Goal: Information Seeking & Learning: Learn about a topic

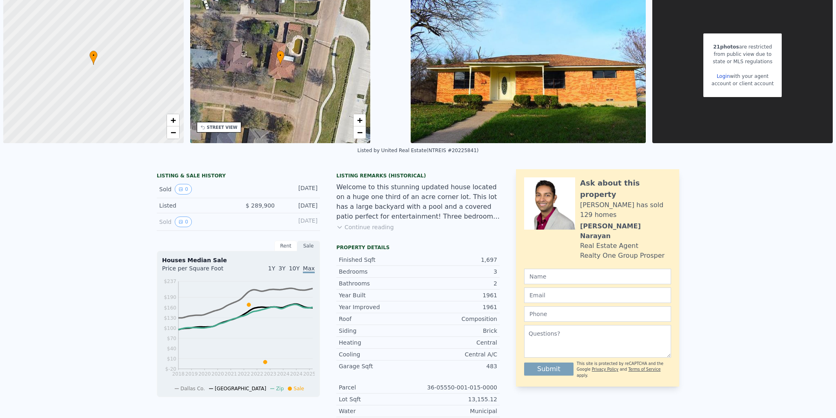
scroll to position [3, 0]
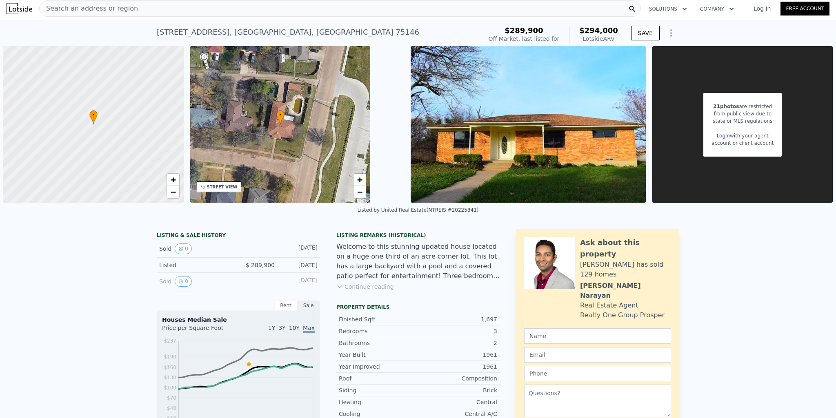
click at [686, 157] on div "21 photos are restricted from public view due to state or MLS regulations Login…" at bounding box center [742, 124] width 180 height 157
click at [595, 181] on img at bounding box center [529, 124] width 236 height 157
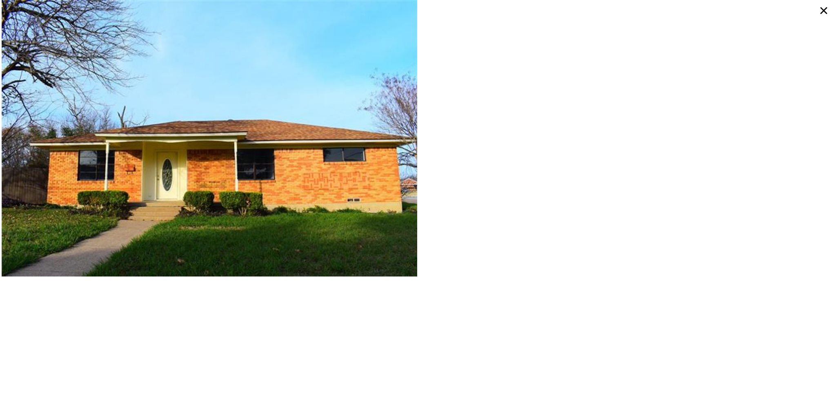
click at [823, 9] on icon at bounding box center [824, 10] width 7 height 7
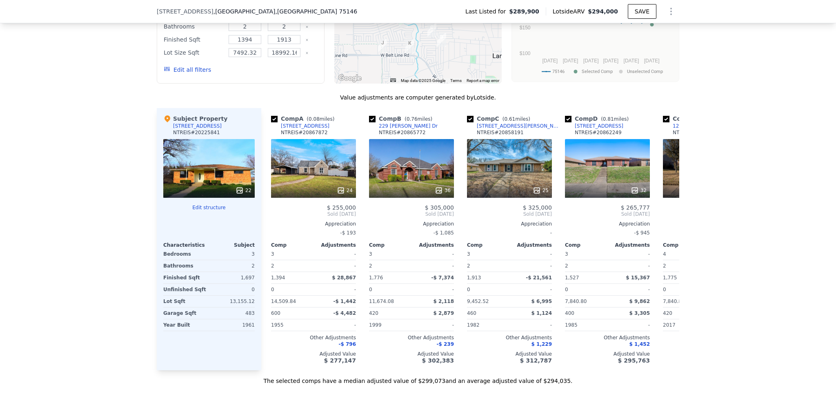
scroll to position [735, 0]
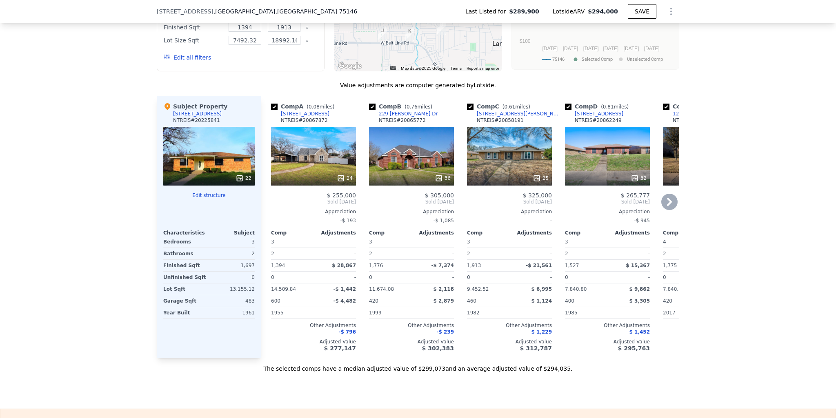
click at [668, 207] on icon at bounding box center [669, 202] width 16 height 16
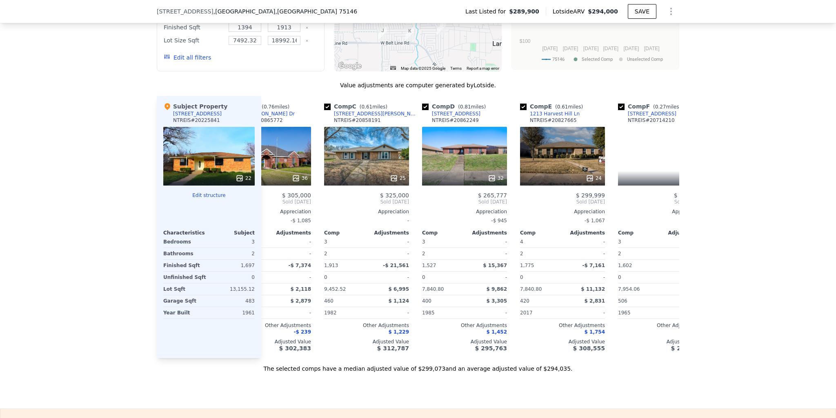
scroll to position [0, 196]
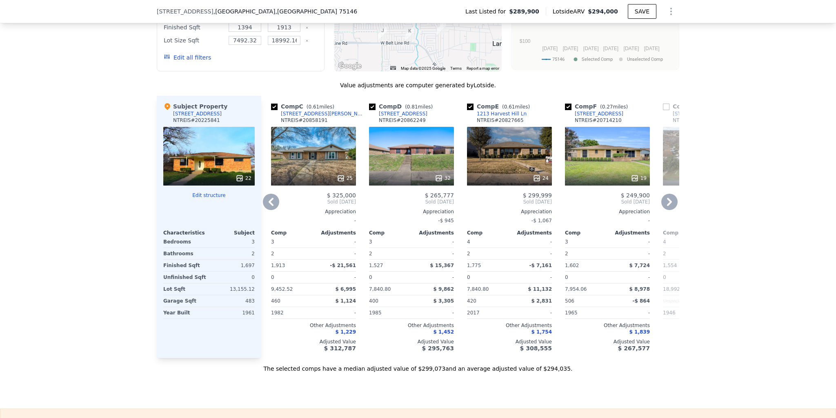
click at [219, 205] on div at bounding box center [208, 202] width 91 height 7
click at [219, 195] on button "Edit structure" at bounding box center [208, 195] width 91 height 7
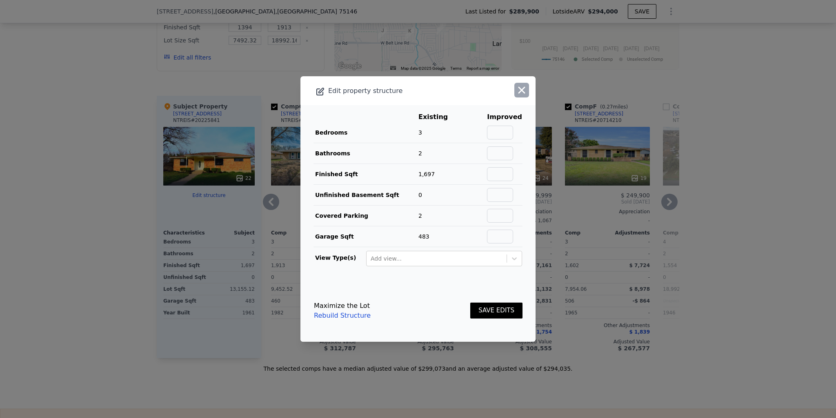
click at [519, 89] on icon "button" at bounding box center [522, 90] width 7 height 7
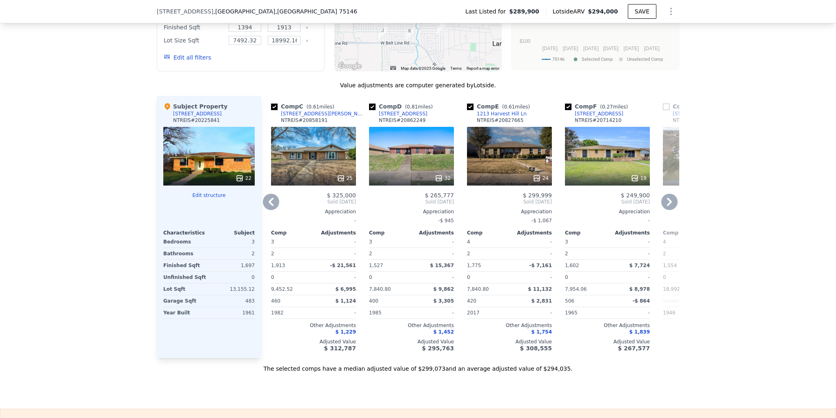
click at [245, 180] on div "22" at bounding box center [244, 178] width 16 height 8
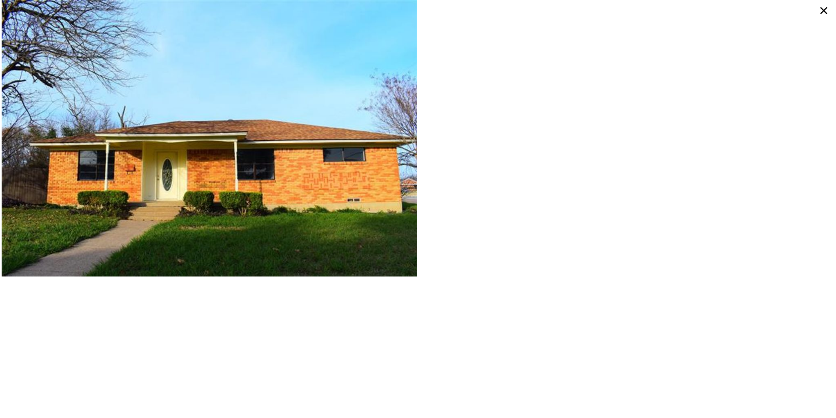
click at [823, 15] on icon at bounding box center [824, 10] width 15 height 15
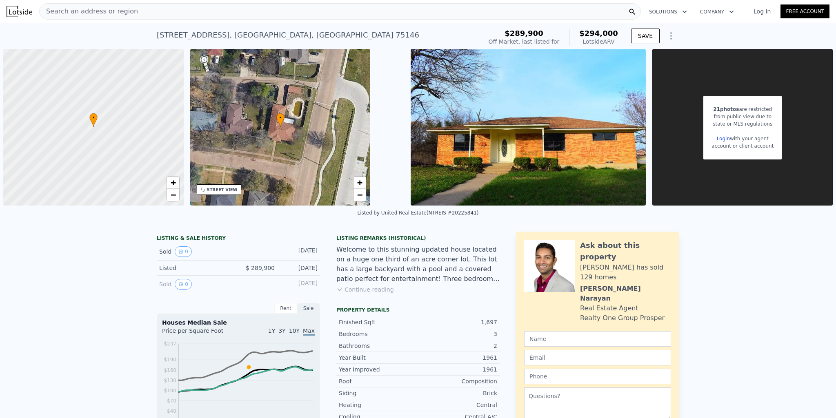
click at [359, 292] on button "Continue reading" at bounding box center [365, 290] width 58 height 8
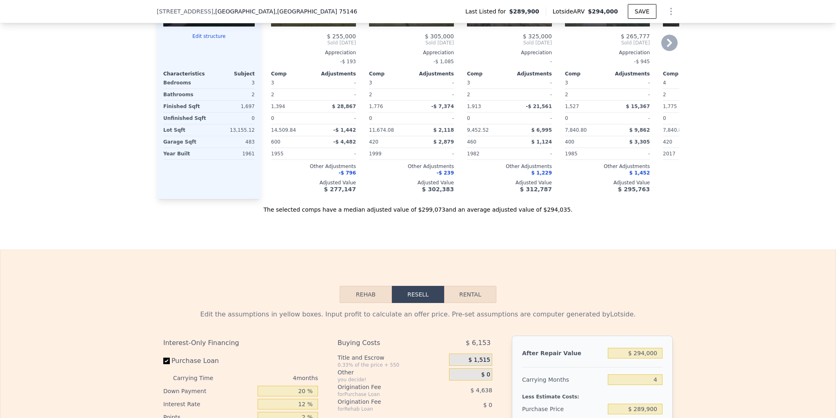
scroll to position [977, 0]
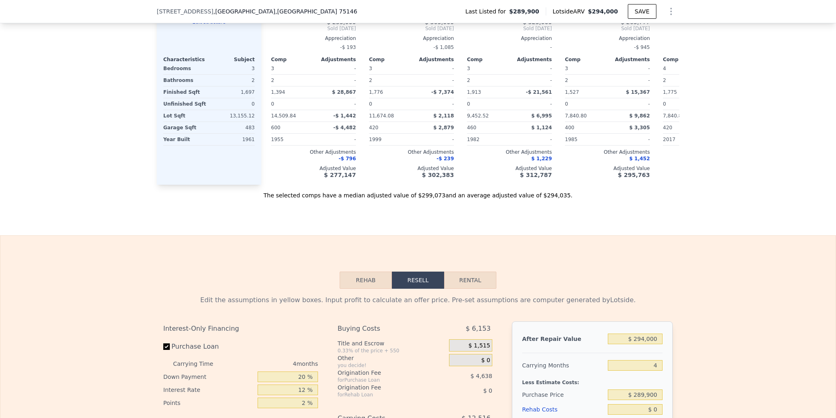
click at [359, 272] on button "Rehab" at bounding box center [366, 280] width 52 height 17
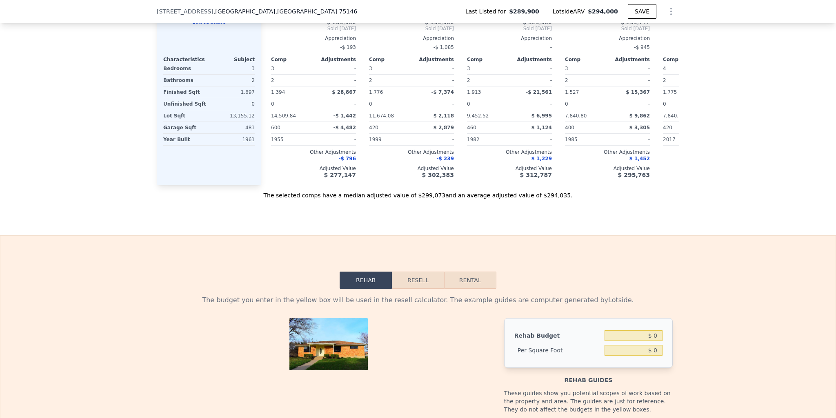
click at [476, 272] on button "Rental" at bounding box center [470, 280] width 52 height 17
select select "30"
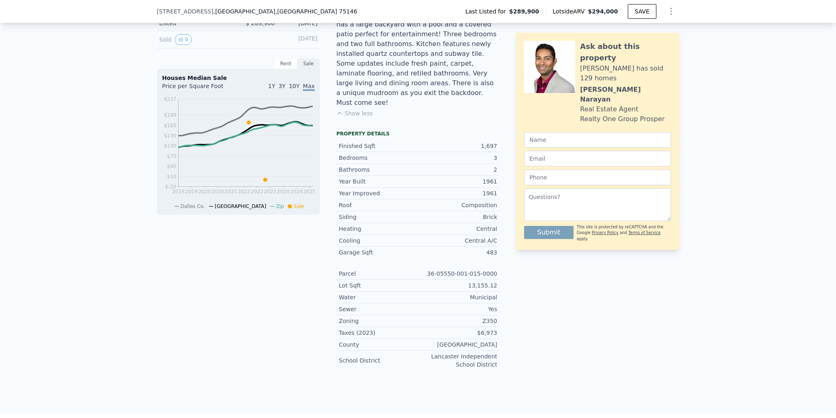
scroll to position [79, 0]
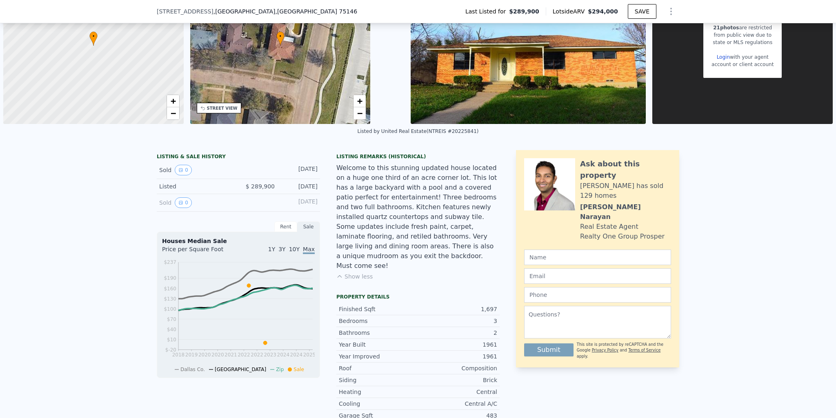
click at [205, 156] on div "LISTING & SALE HISTORY" at bounding box center [238, 158] width 163 height 8
click at [179, 169] on icon "View historical data" at bounding box center [180, 170] width 5 height 5
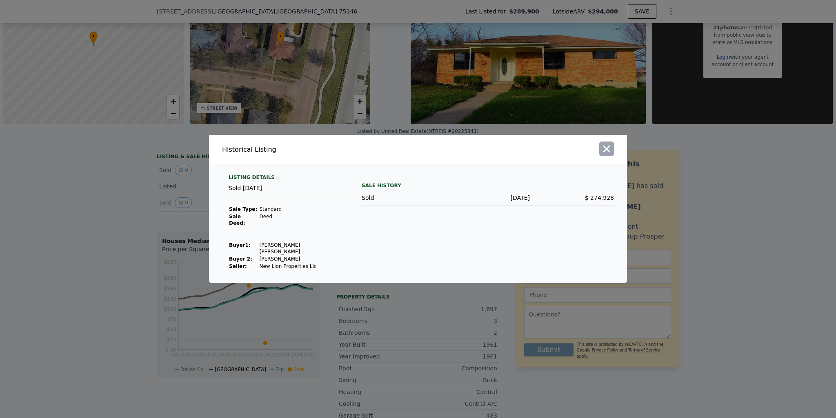
click at [613, 155] on button "button" at bounding box center [606, 149] width 15 height 15
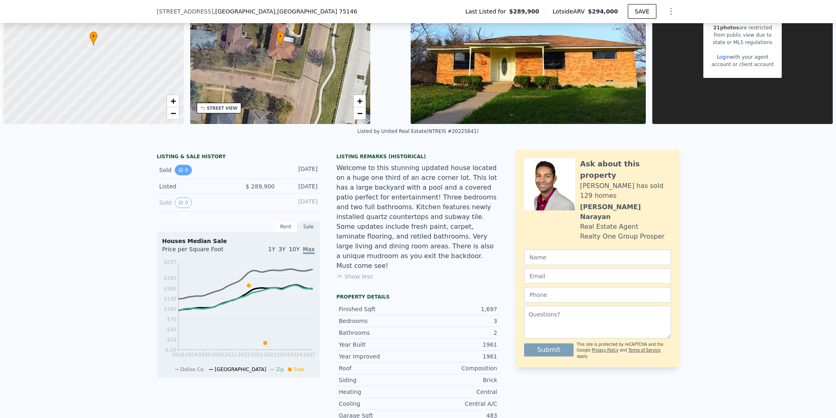
click at [180, 167] on button "0" at bounding box center [183, 170] width 17 height 11
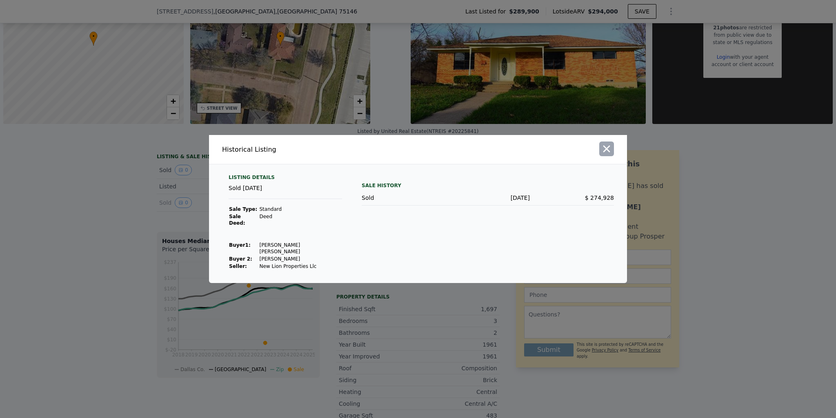
click at [608, 153] on icon "button" at bounding box center [606, 148] width 11 height 11
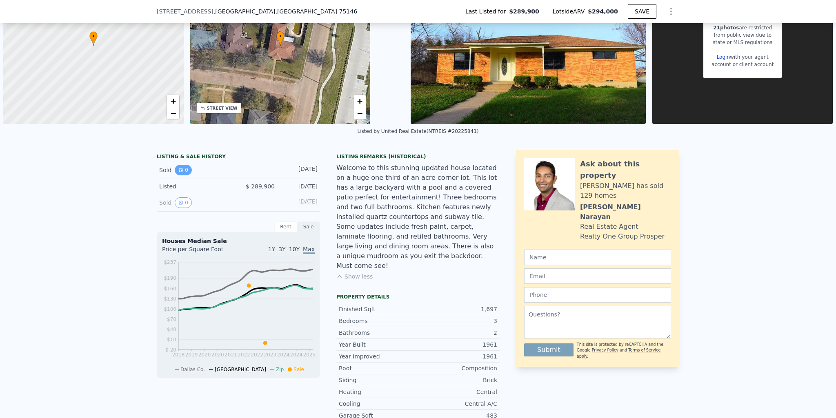
click at [182, 175] on button "0" at bounding box center [183, 170] width 17 height 11
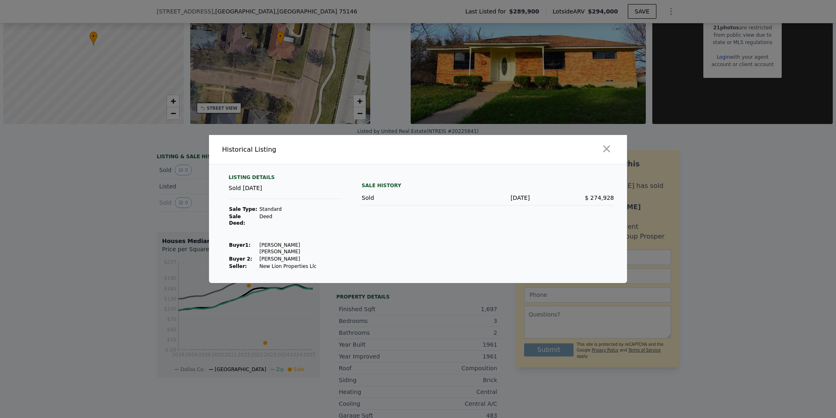
click at [604, 155] on icon "button" at bounding box center [606, 148] width 11 height 11
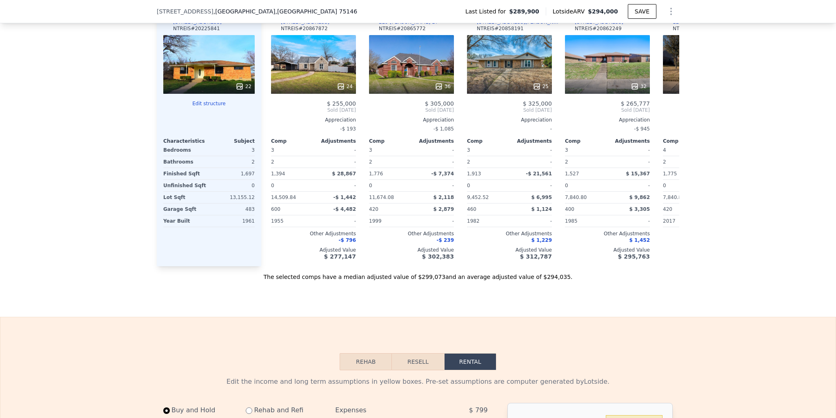
scroll to position [814, 0]
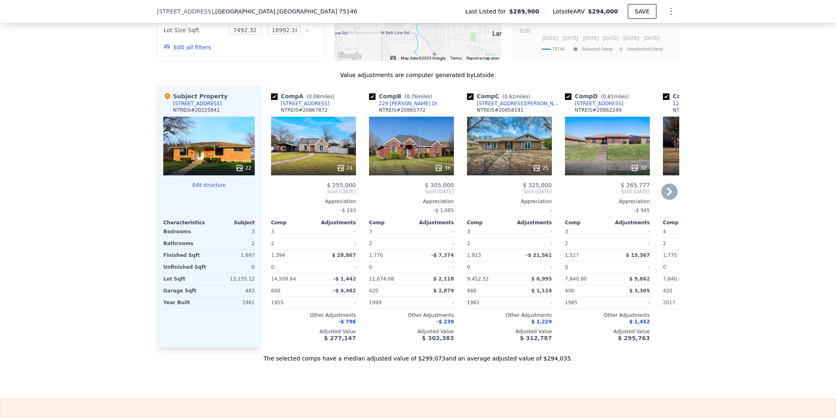
click at [332, 92] on div "Comp A ( 0.08 miles) [STREET_ADDRESS] NTREIS # 20867872" at bounding box center [313, 104] width 85 height 24
copy div "[STREET_ADDRESS]"
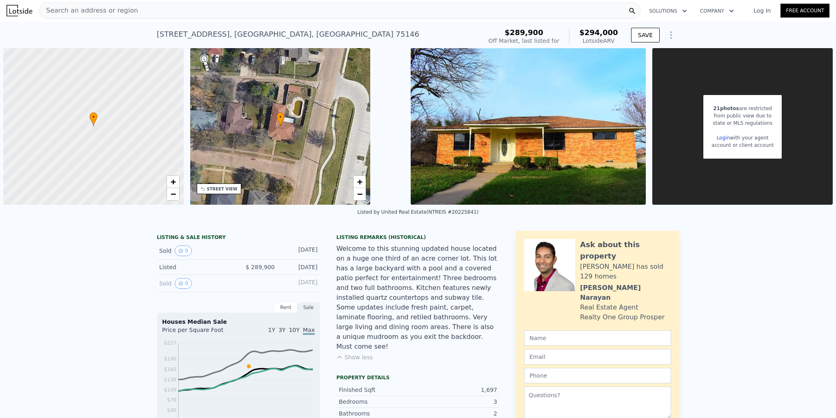
scroll to position [0, 0]
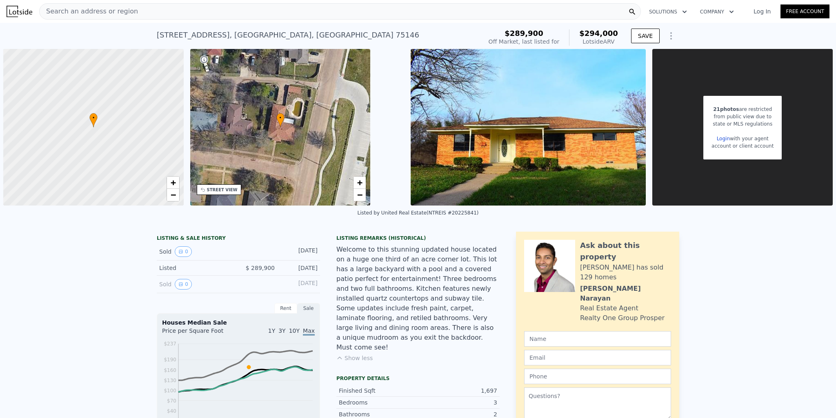
click at [140, 4] on div "Search an address or region" at bounding box center [340, 11] width 602 height 16
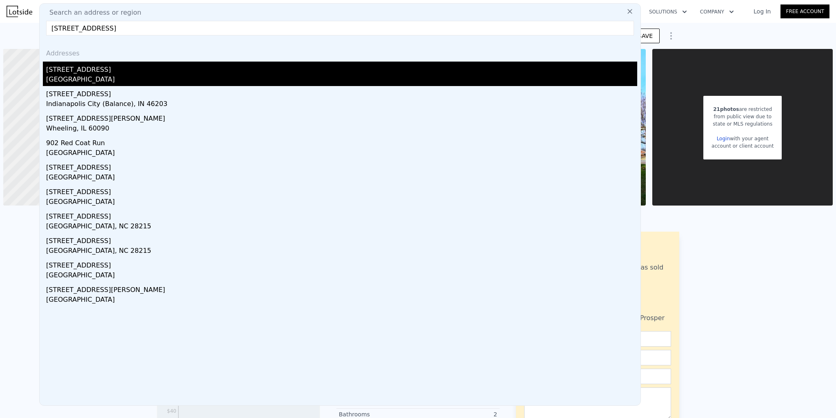
type input "[STREET_ADDRESS]"
click at [198, 77] on div "[GEOGRAPHIC_DATA]" at bounding box center [341, 80] width 591 height 11
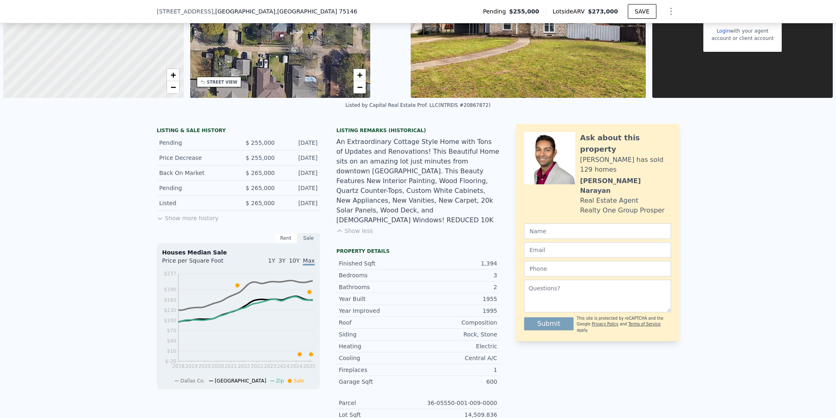
scroll to position [120, 0]
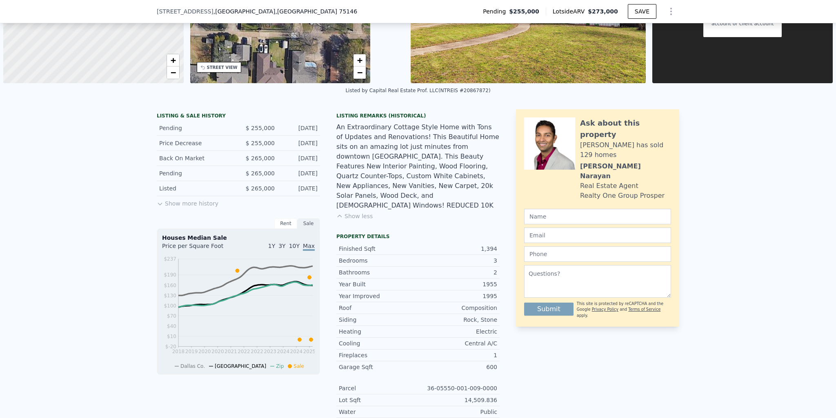
click at [204, 118] on div "LISTING & SALE HISTORY" at bounding box center [238, 117] width 163 height 8
click at [274, 219] on div "Rent" at bounding box center [285, 223] width 23 height 11
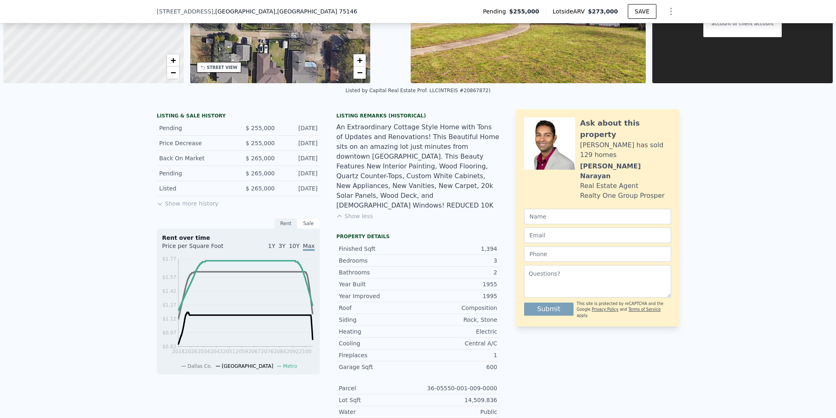
click at [305, 221] on div "Sale" at bounding box center [308, 223] width 23 height 11
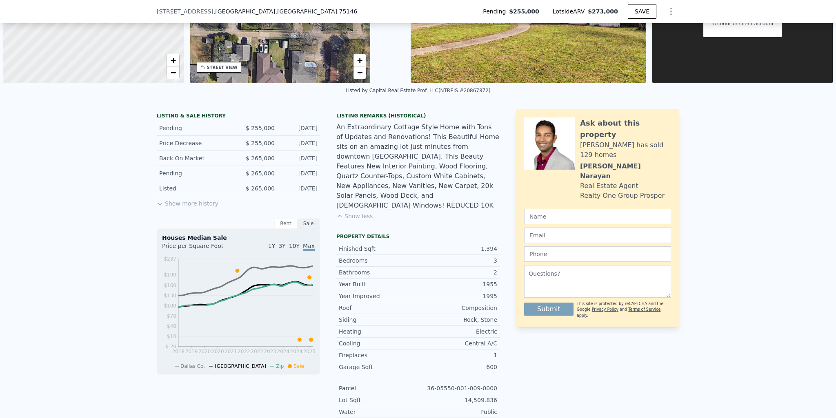
click at [186, 200] on button "Show more history" at bounding box center [188, 201] width 62 height 11
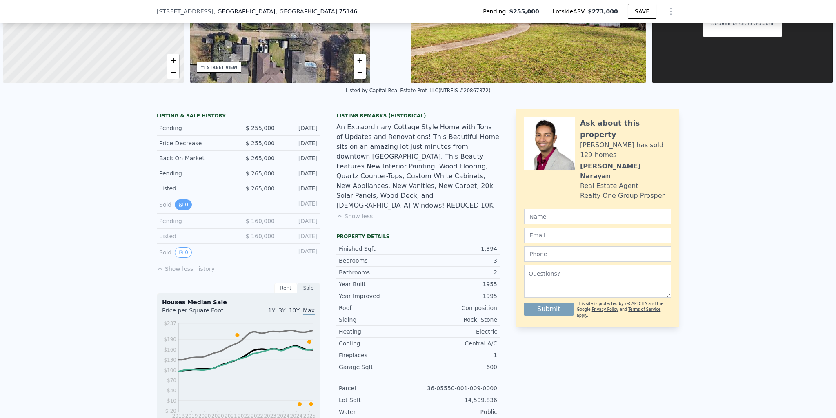
click at [179, 205] on icon "View historical data" at bounding box center [180, 204] width 3 height 3
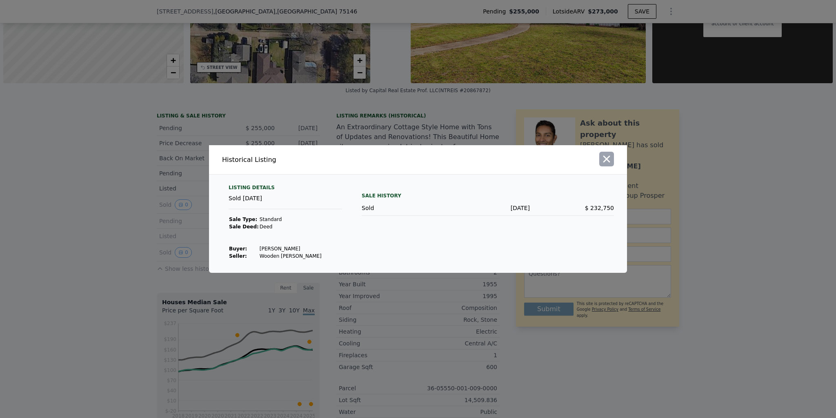
click at [603, 158] on icon "button" at bounding box center [606, 159] width 11 height 11
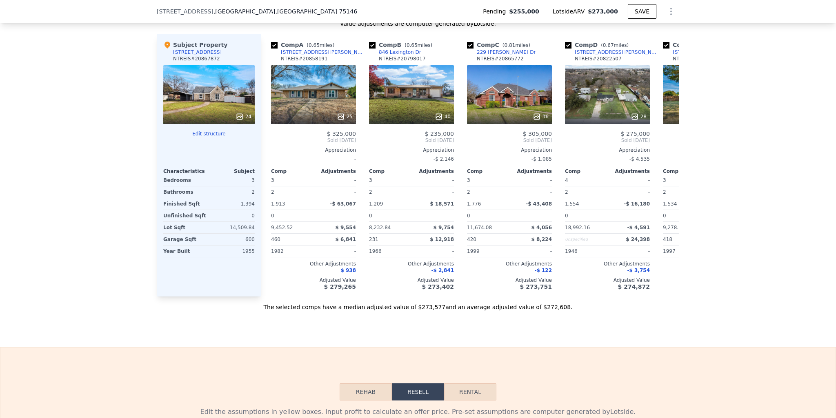
scroll to position [817, 0]
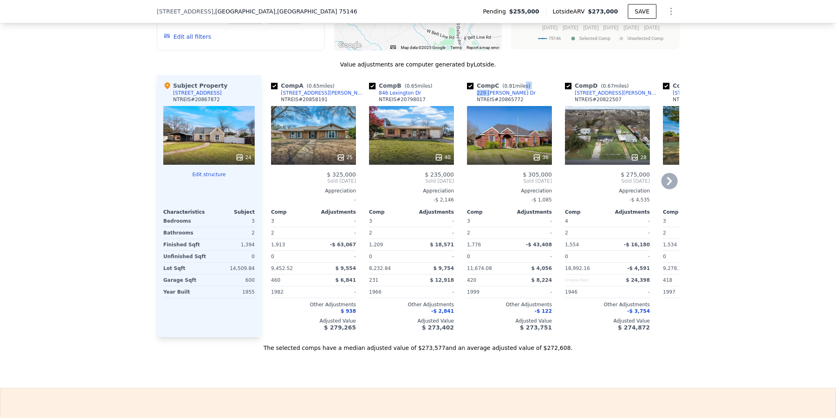
click at [488, 82] on div "Comp C ( 0.81 miles) 229 [PERSON_NAME] Dr [PERSON_NAME] # 20865772" at bounding box center [509, 94] width 85 height 24
drag, startPoint x: 512, startPoint y: 73, endPoint x: 492, endPoint y: 74, distance: 20.0
click at [492, 82] on div "Comp C ( 0.81 miles) 229 [PERSON_NAME] Dr [PERSON_NAME] # 20865772" at bounding box center [509, 94] width 85 height 24
click at [516, 82] on div "Comp C ( 0.81 miles) 229 [PERSON_NAME] Dr [PERSON_NAME] # 20865772" at bounding box center [509, 94] width 85 height 24
drag, startPoint x: 516, startPoint y: 75, endPoint x: 499, endPoint y: 75, distance: 17.1
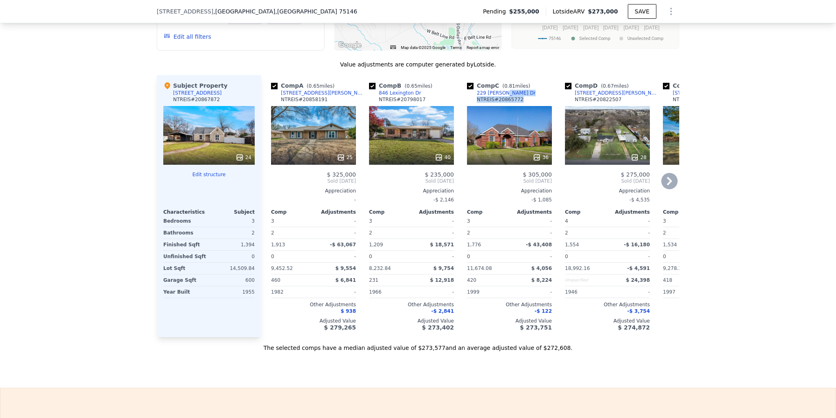
click at [499, 82] on div "Comp C ( 0.81 miles) 229 [PERSON_NAME] Dr [PERSON_NAME] # 20865772" at bounding box center [509, 94] width 85 height 24
click at [516, 82] on div "Comp C ( 0.81 miles) 229 [PERSON_NAME] Dr [PERSON_NAME] # 20865772" at bounding box center [509, 94] width 85 height 24
drag, startPoint x: 516, startPoint y: 73, endPoint x: 506, endPoint y: 73, distance: 9.4
click at [500, 82] on div "Comp C ( 0.81 miles) 229 [PERSON_NAME] Dr [PERSON_NAME] # 20865772" at bounding box center [509, 94] width 85 height 24
click at [506, 82] on div "Comp C ( 0.81 miles) 229 [PERSON_NAME] Dr [PERSON_NAME] # 20865772" at bounding box center [509, 94] width 85 height 24
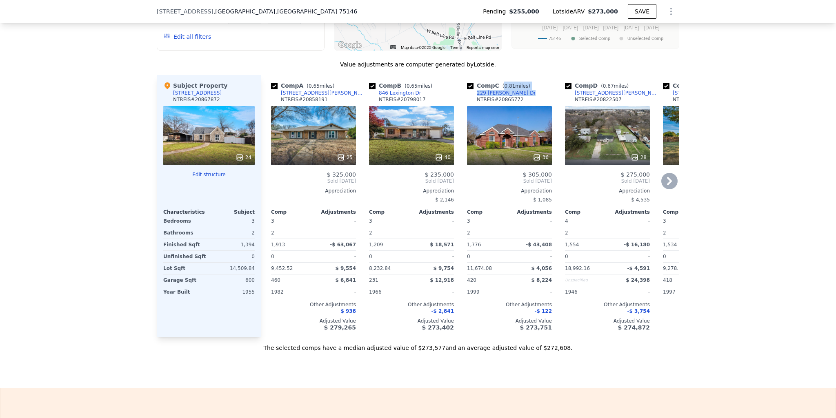
click at [504, 82] on div "Comp C ( 0.81 miles) 229 [PERSON_NAME] Dr [PERSON_NAME] # 20865772" at bounding box center [509, 94] width 85 height 24
click at [509, 82] on div "Comp C ( 0.81 miles) 229 [PERSON_NAME] Dr [PERSON_NAME] # 20865772" at bounding box center [509, 94] width 85 height 24
drag, startPoint x: 516, startPoint y: 74, endPoint x: 503, endPoint y: 74, distance: 12.7
click at [503, 82] on div "Comp C ( 0.81 miles) 229 [PERSON_NAME] Dr [PERSON_NAME] # 20865772" at bounding box center [509, 94] width 85 height 24
drag, startPoint x: 512, startPoint y: 72, endPoint x: 504, endPoint y: 72, distance: 8.2
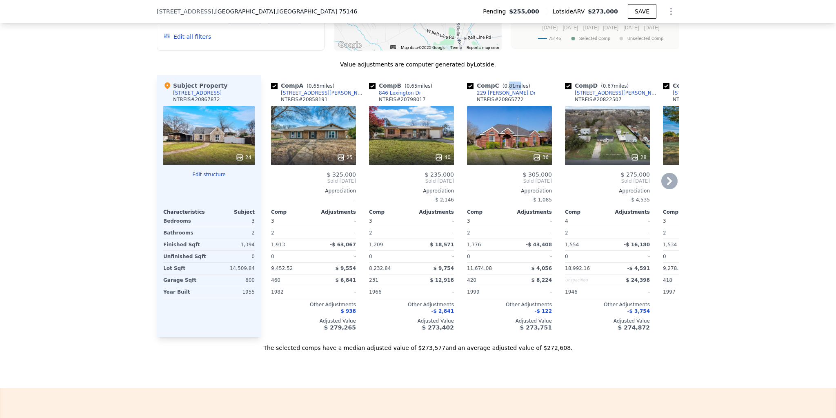
click at [504, 82] on div "Comp C ( 0.81 miles) 229 [PERSON_NAME] Dr [PERSON_NAME] # 20865772" at bounding box center [509, 94] width 85 height 24
click at [517, 82] on div "Comp C ( 0.81 miles) 229 [PERSON_NAME] Dr [PERSON_NAME] # 20865772" at bounding box center [509, 94] width 85 height 24
click at [498, 82] on div "Comp C ( 0.81 miles) 229 [PERSON_NAME] Dr [PERSON_NAME] # 20865772" at bounding box center [509, 94] width 85 height 24
click at [505, 82] on div "Comp C ( 0.81 miles) 229 [PERSON_NAME] Dr [PERSON_NAME] # 20865772" at bounding box center [509, 94] width 85 height 24
click at [507, 82] on div "Comp C ( 0.81 miles) 229 [PERSON_NAME] Dr [PERSON_NAME] # 20865772" at bounding box center [509, 94] width 85 height 24
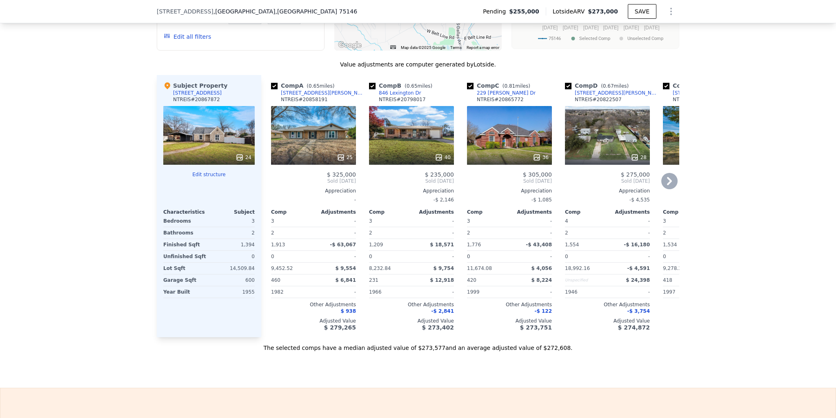
click at [513, 82] on div "Comp C ( 0.81 miles) 229 [PERSON_NAME] Dr [PERSON_NAME] # 20865772" at bounding box center [509, 94] width 85 height 24
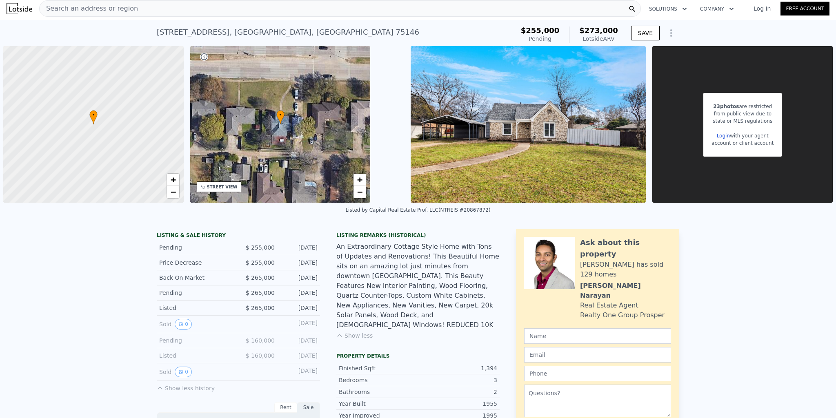
scroll to position [0, 0]
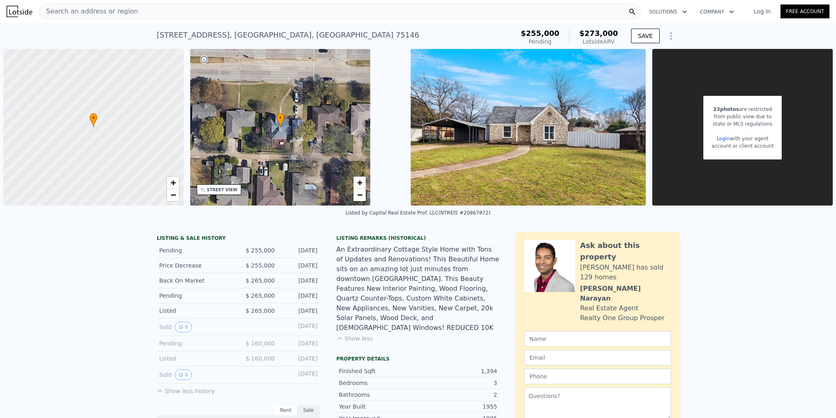
click at [227, 21] on div "Search an address or region Solutions Company Open main menu Log In Free Account" at bounding box center [418, 12] width 823 height 20
click at [229, 14] on div "Search an address or region" at bounding box center [340, 11] width 602 height 16
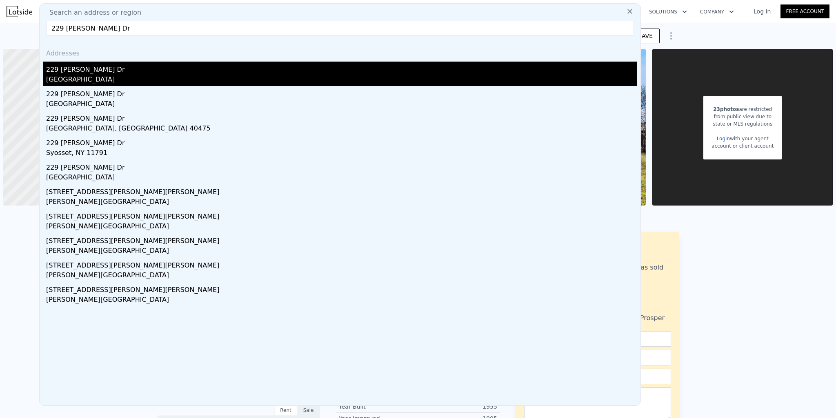
type input "229 [PERSON_NAME] Dr"
click at [154, 79] on div "[GEOGRAPHIC_DATA]" at bounding box center [341, 80] width 591 height 11
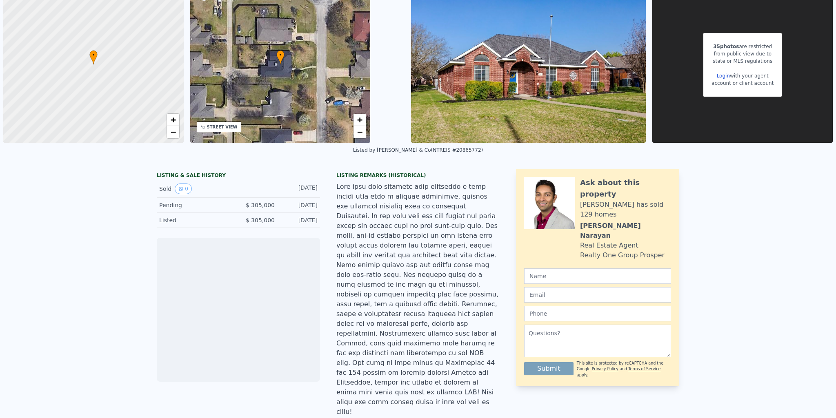
scroll to position [79, 0]
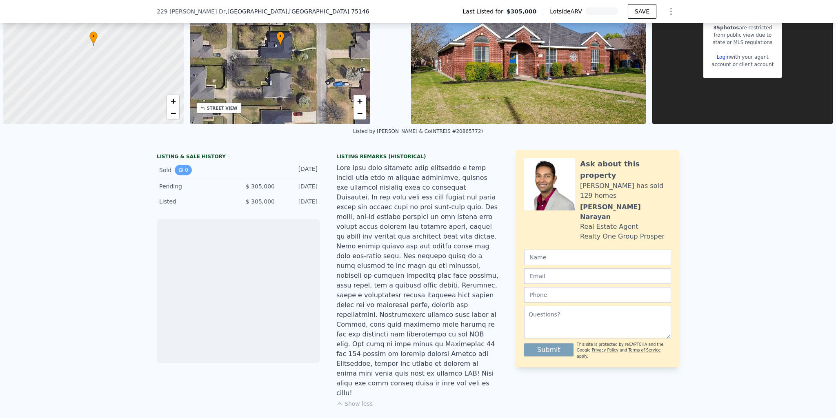
click at [178, 167] on button "0" at bounding box center [183, 170] width 17 height 11
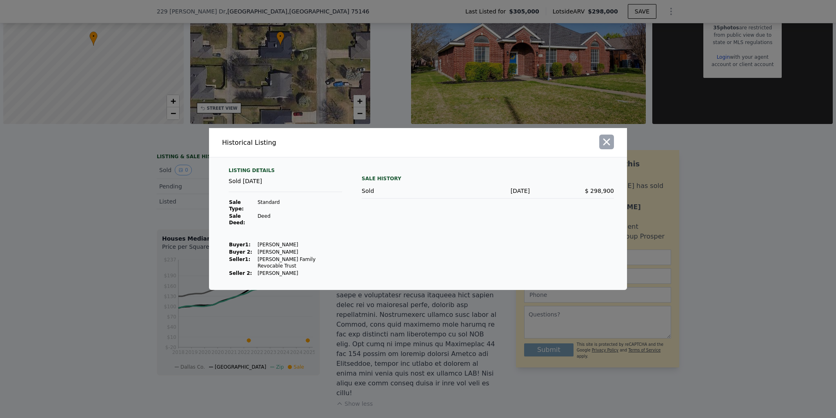
click at [612, 149] on button "button" at bounding box center [606, 142] width 15 height 15
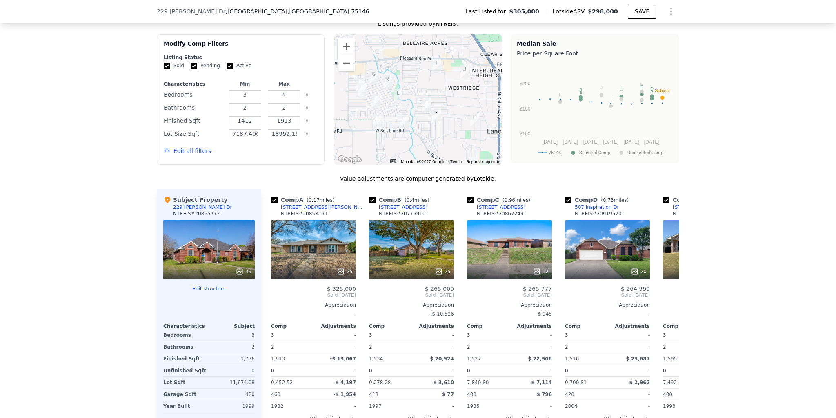
scroll to position [855, 0]
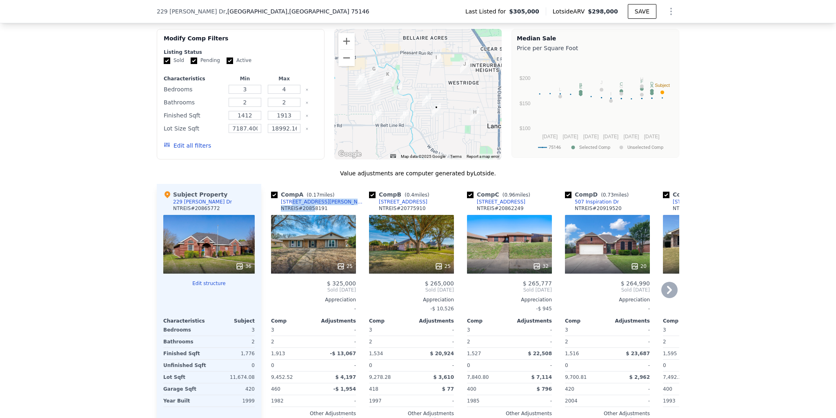
drag, startPoint x: 307, startPoint y: 155, endPoint x: 287, endPoint y: 153, distance: 20.6
click at [287, 191] on div "Comp A ( 0.17 miles) [STREET_ADDRESS] # 20858191" at bounding box center [313, 203] width 85 height 24
click at [313, 191] on div "Comp A ( 0.17 miles) [STREET_ADDRESS] # 20858191" at bounding box center [313, 203] width 85 height 24
drag, startPoint x: 313, startPoint y: 154, endPoint x: 293, endPoint y: 151, distance: 20.2
click at [293, 191] on div "Comp A ( 0.17 miles) [STREET_ADDRESS] # 20858191" at bounding box center [313, 203] width 85 height 24
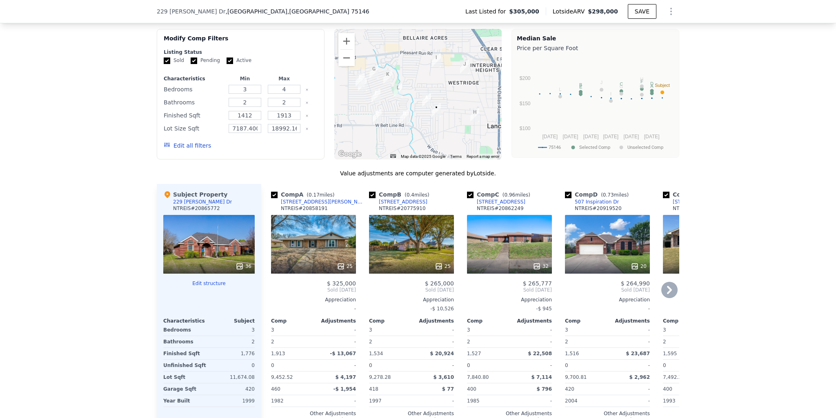
click at [322, 191] on div "Comp A ( 0.17 miles) [STREET_ADDRESS] # 20858191" at bounding box center [313, 203] width 85 height 24
drag, startPoint x: 322, startPoint y: 152, endPoint x: 306, endPoint y: 151, distance: 15.9
click at [306, 191] on div "Comp A ( 0.17 miles) [STREET_ADDRESS] # 20858191" at bounding box center [313, 203] width 85 height 24
click at [302, 191] on div "Comp A ( 0.17 miles) [STREET_ADDRESS] # 20858191" at bounding box center [313, 203] width 85 height 24
drag, startPoint x: 300, startPoint y: 151, endPoint x: 279, endPoint y: 153, distance: 21.7
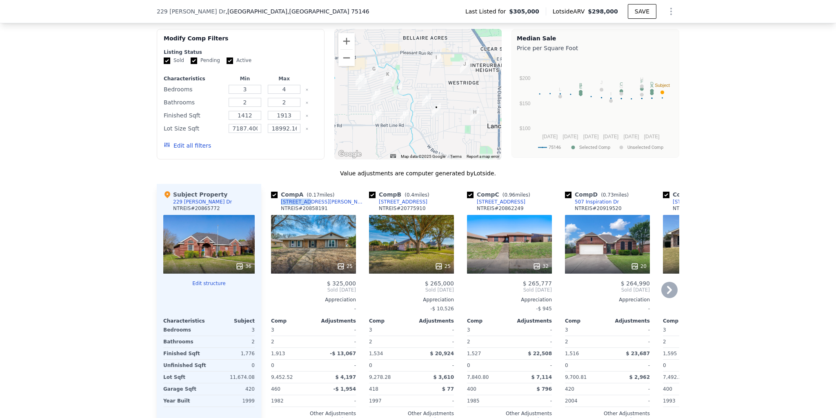
click at [279, 191] on div "Comp A ( 0.17 miles) [STREET_ADDRESS] # 20858191" at bounding box center [313, 203] width 85 height 24
copy div "[STREET_ADDRESS][PERSON_NAME]"
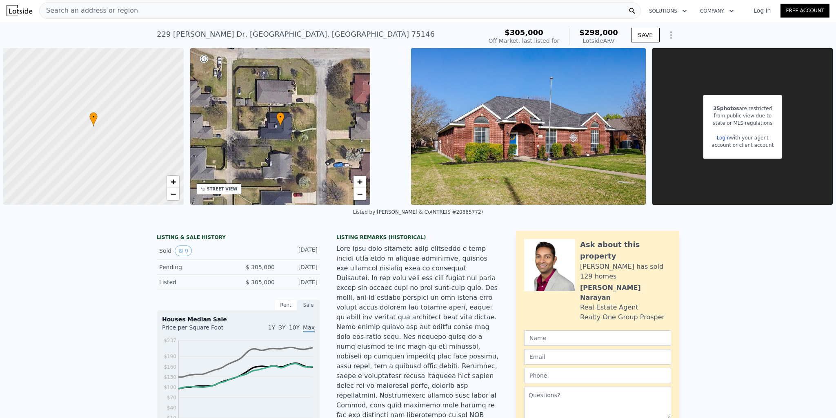
scroll to position [0, 0]
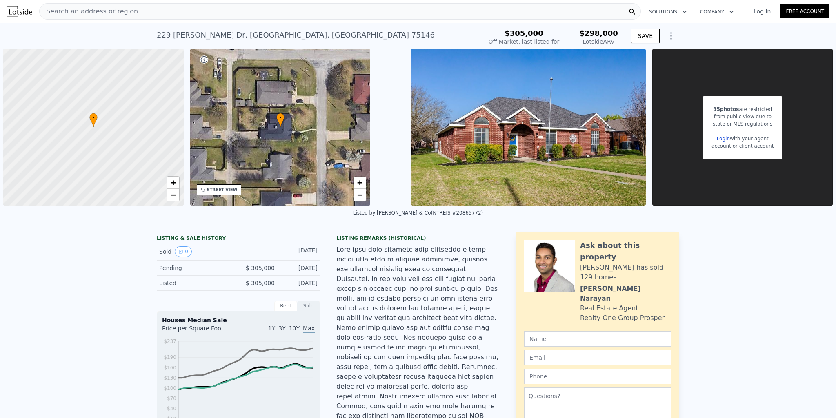
click at [149, 14] on div "Search an address or region" at bounding box center [340, 11] width 602 height 16
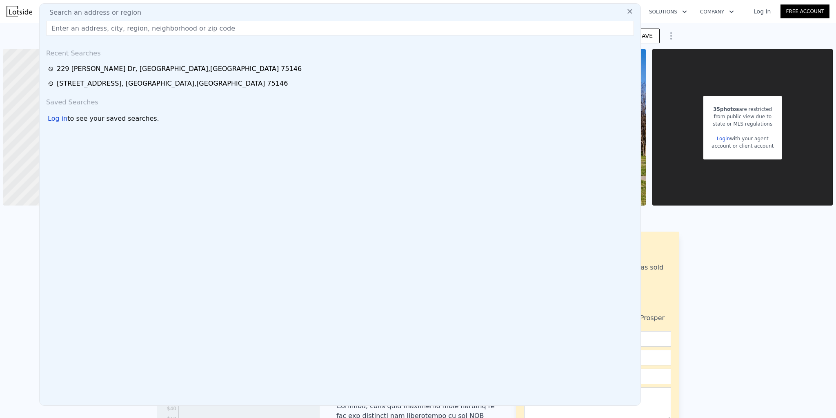
drag, startPoint x: 149, startPoint y: 14, endPoint x: 118, endPoint y: 27, distance: 34.3
click at [118, 27] on input "text" at bounding box center [340, 28] width 588 height 15
paste input "[STREET_ADDRESS][PERSON_NAME]"
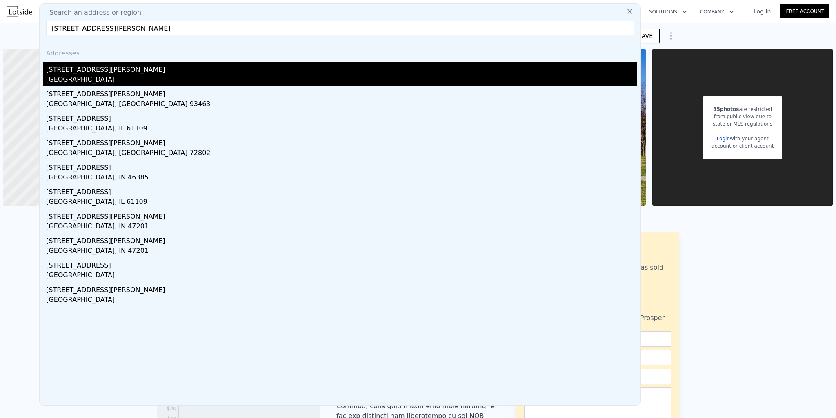
type input "[STREET_ADDRESS][PERSON_NAME]"
click at [220, 70] on div "[STREET_ADDRESS][PERSON_NAME]" at bounding box center [341, 68] width 591 height 13
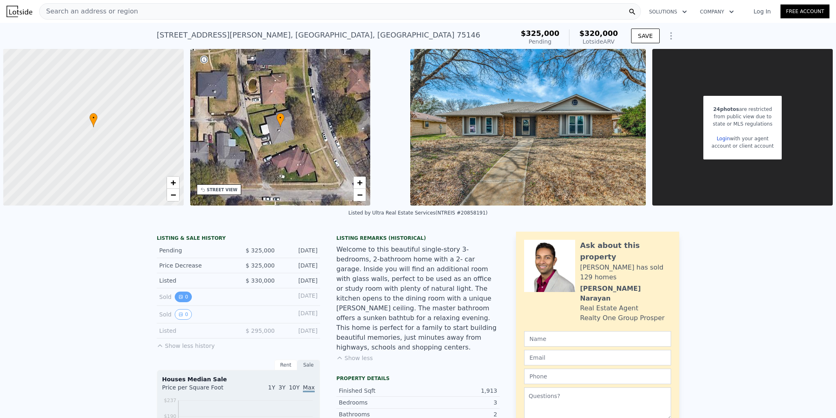
click at [179, 294] on button "0" at bounding box center [183, 297] width 17 height 11
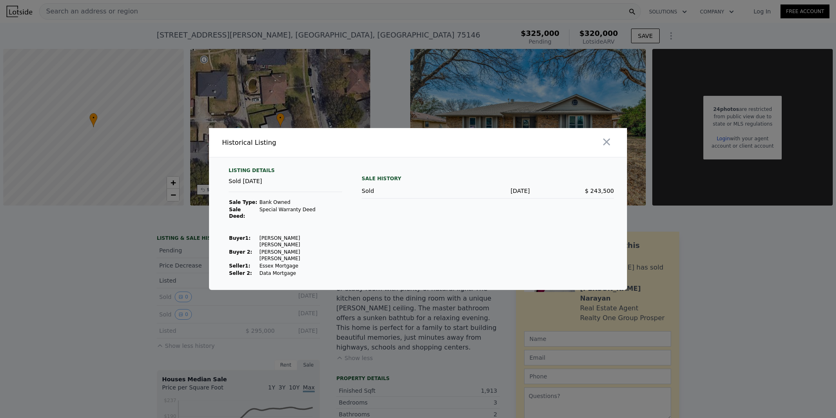
click at [615, 152] on div at bounding box center [524, 142] width 206 height 29
click at [603, 146] on icon "button" at bounding box center [606, 142] width 7 height 7
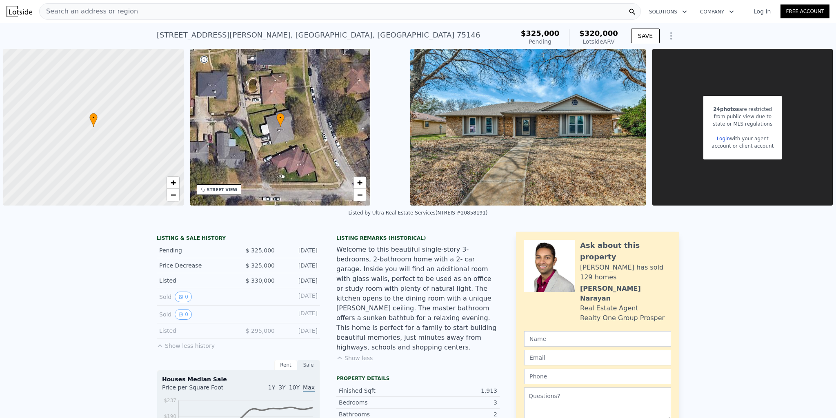
click at [478, 180] on img at bounding box center [528, 127] width 236 height 157
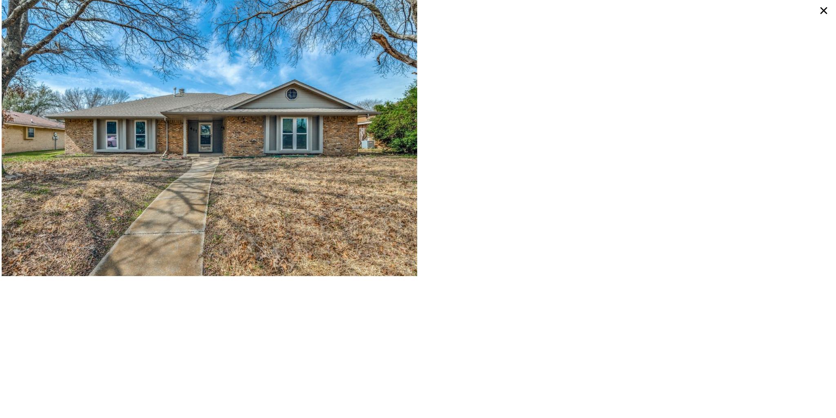
type input "2"
type input "1412"
type input "1913"
type input "18992.16"
checkbox input "false"
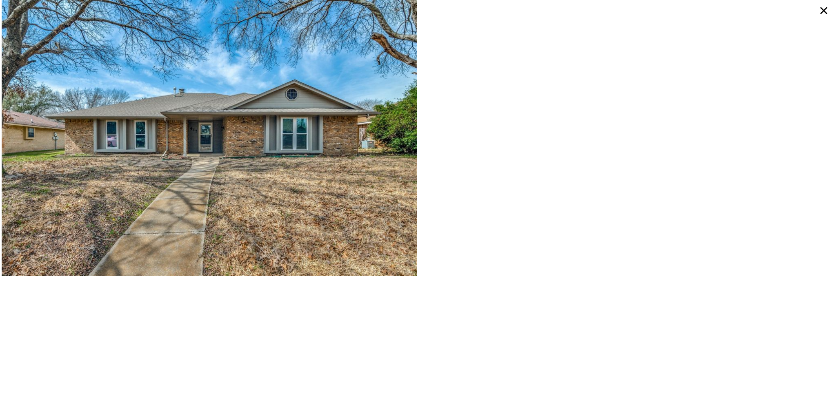
checkbox input "true"
type input "$ 298,000"
type input "-$ 40,899"
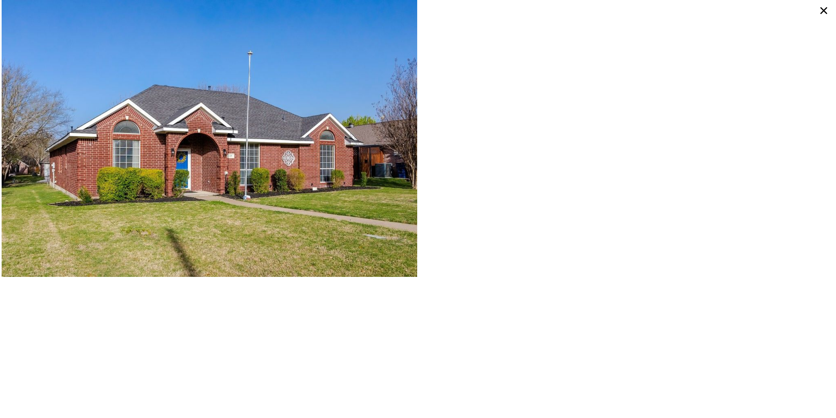
type input "2.5"
type input "1394"
type input "2386"
type input "14509.836000000001"
checkbox input "false"
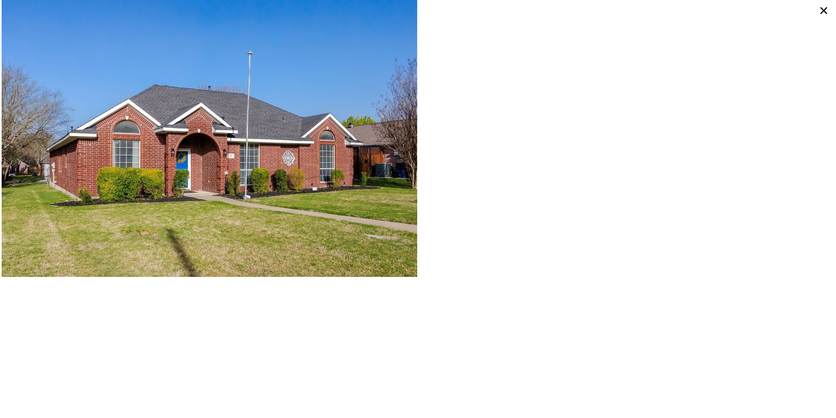
checkbox input "false"
type input "$ 320,000"
type input "-$ 43,238"
checkbox input "true"
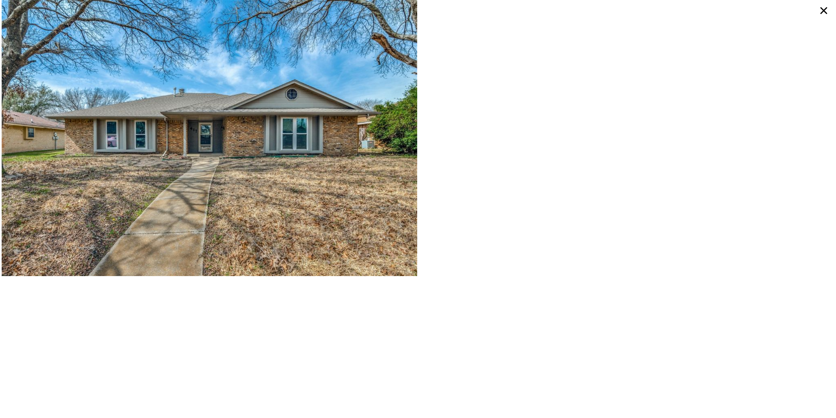
click at [823, 9] on icon at bounding box center [824, 10] width 15 height 15
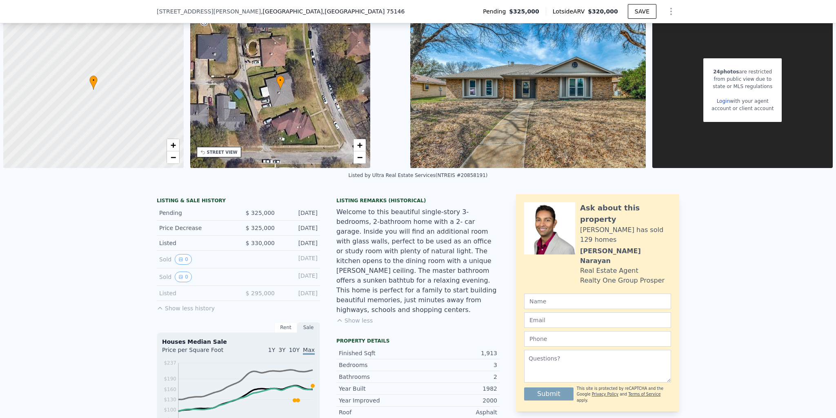
scroll to position [163, 0]
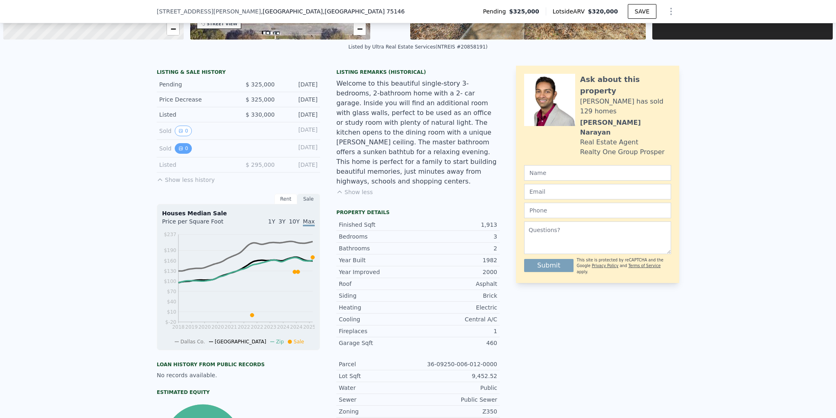
click at [182, 146] on button "0" at bounding box center [183, 148] width 17 height 11
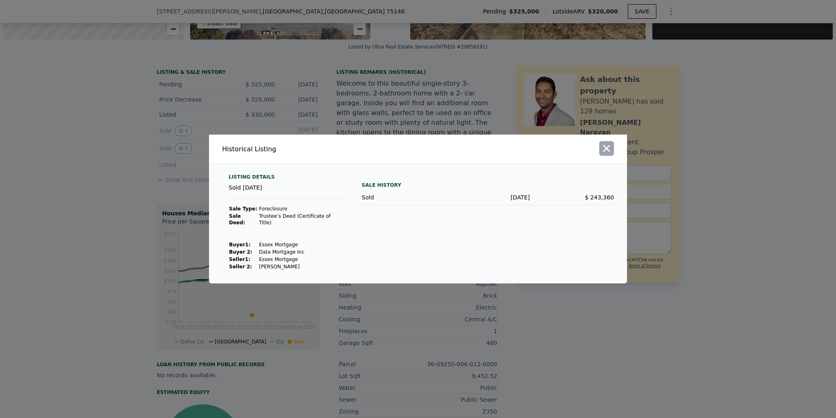
click at [609, 149] on icon "button" at bounding box center [606, 148] width 7 height 7
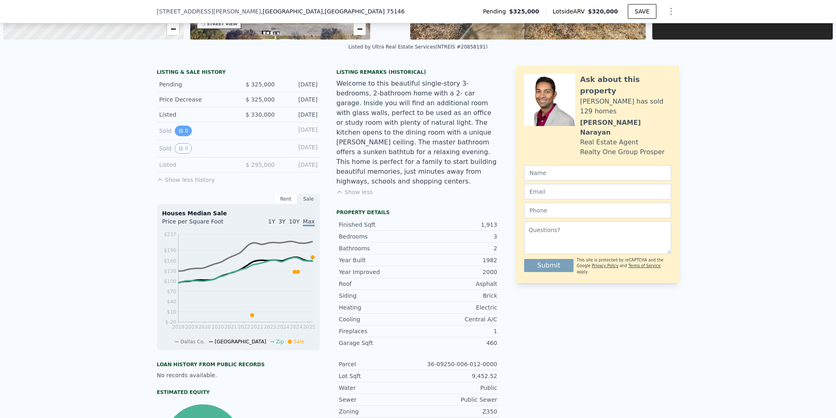
click at [184, 131] on button "0" at bounding box center [183, 131] width 17 height 11
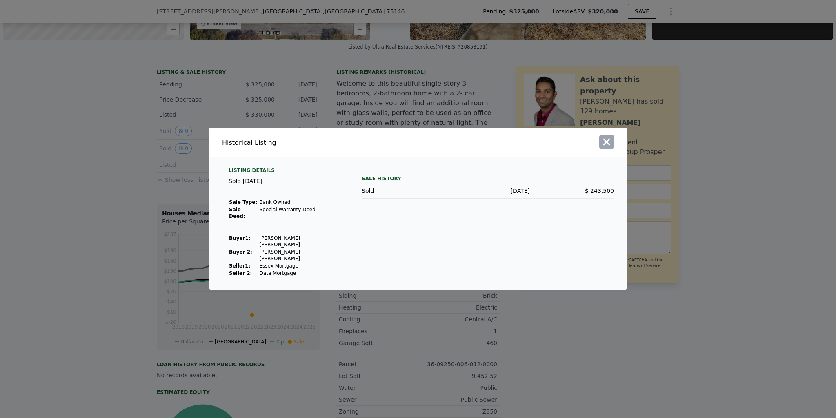
click at [608, 146] on icon "button" at bounding box center [606, 142] width 7 height 7
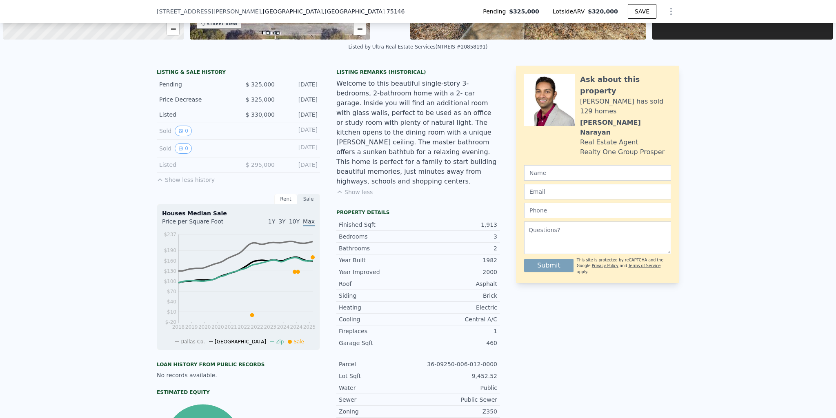
click at [178, 183] on button "Show less history" at bounding box center [186, 178] width 58 height 11
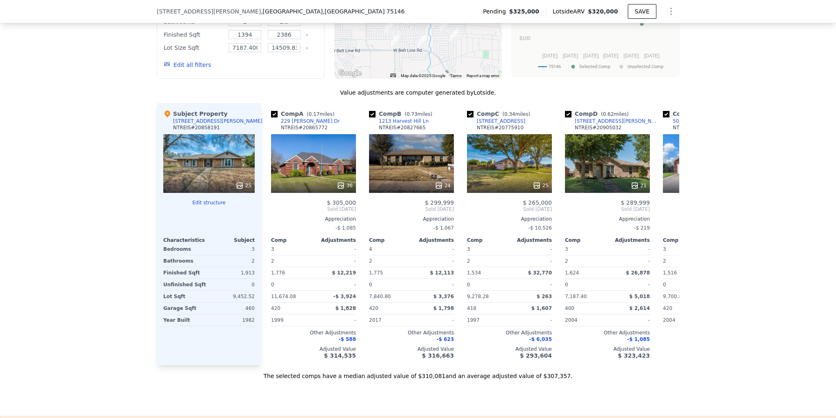
scroll to position [817, 0]
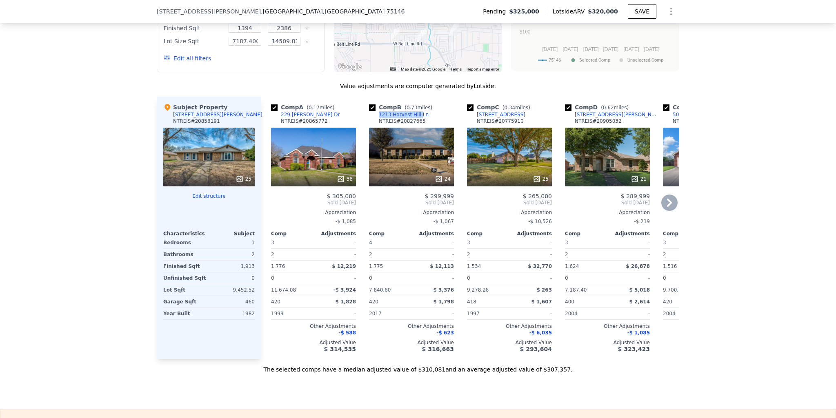
drag, startPoint x: 421, startPoint y: 112, endPoint x: 410, endPoint y: 117, distance: 12.4
click at [410, 117] on div "Comp B ( 0.73 miles) [STREET_ADDRESS] # 20827665" at bounding box center [411, 115] width 85 height 24
click at [422, 118] on div "Comp B ( 0.73 miles) [STREET_ADDRESS] # 20827665" at bounding box center [411, 115] width 85 height 24
drag, startPoint x: 422, startPoint y: 118, endPoint x: 376, endPoint y: 115, distance: 45.8
click at [376, 115] on div "Comp B ( 0.73 miles) [STREET_ADDRESS] # 20827665" at bounding box center [411, 115] width 85 height 24
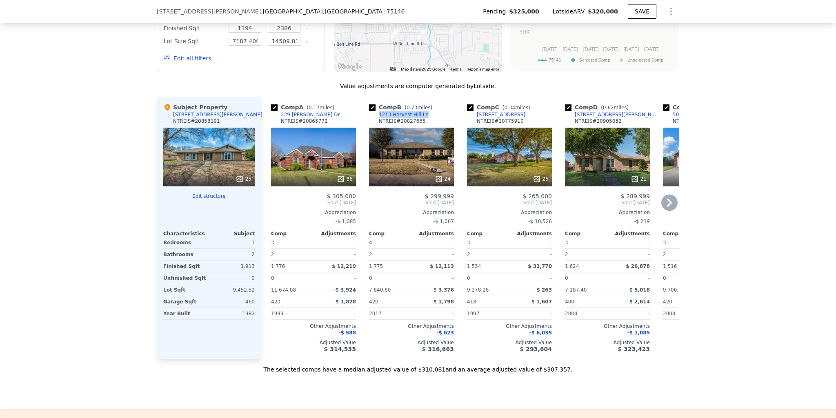
copy div "1213 Harvest Hill Ln"
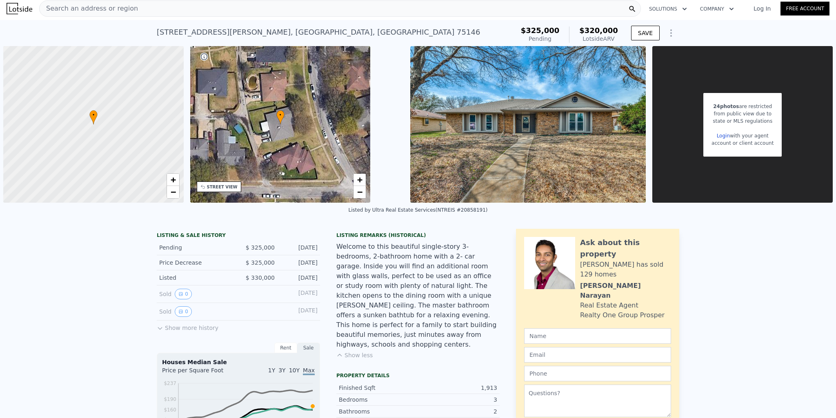
scroll to position [0, 0]
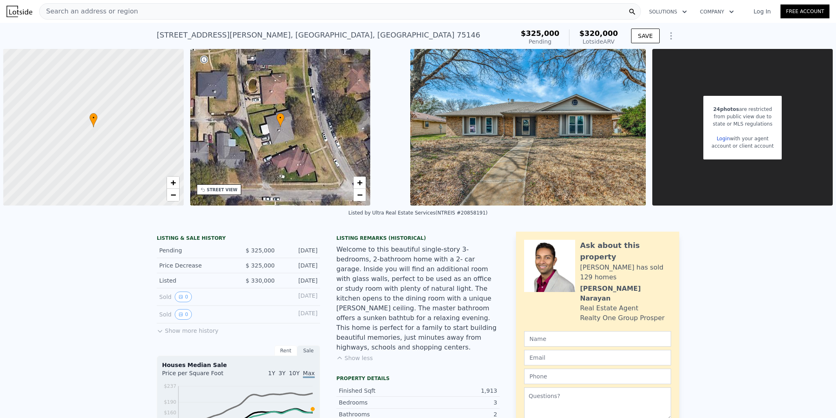
click at [175, 13] on div "Search an address or region" at bounding box center [340, 11] width 602 height 16
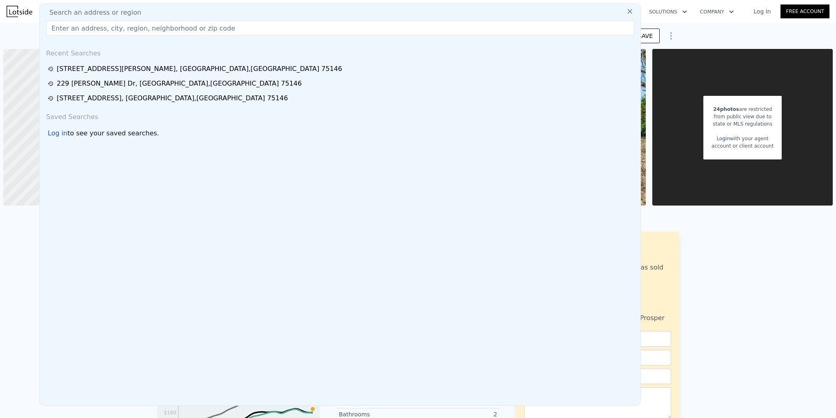
drag, startPoint x: 175, startPoint y: 13, endPoint x: 98, endPoint y: 31, distance: 79.2
click at [98, 32] on input "text" at bounding box center [340, 28] width 588 height 15
paste input "1213 Harvest Hill Ln"
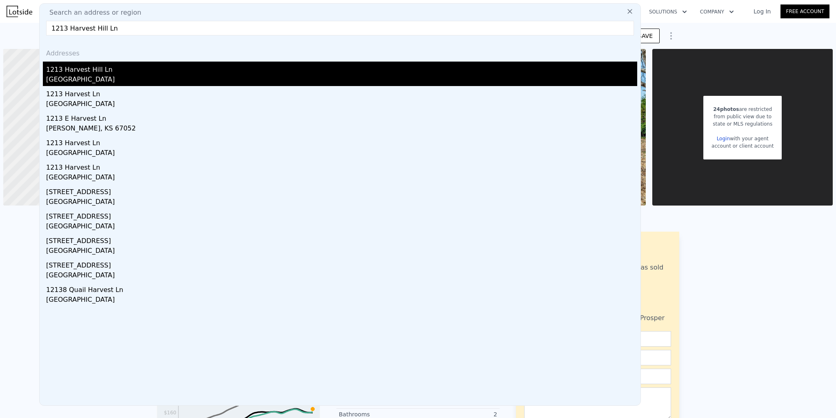
type input "1213 Harvest Hill Ln"
click at [131, 84] on div "[GEOGRAPHIC_DATA]" at bounding box center [341, 80] width 591 height 11
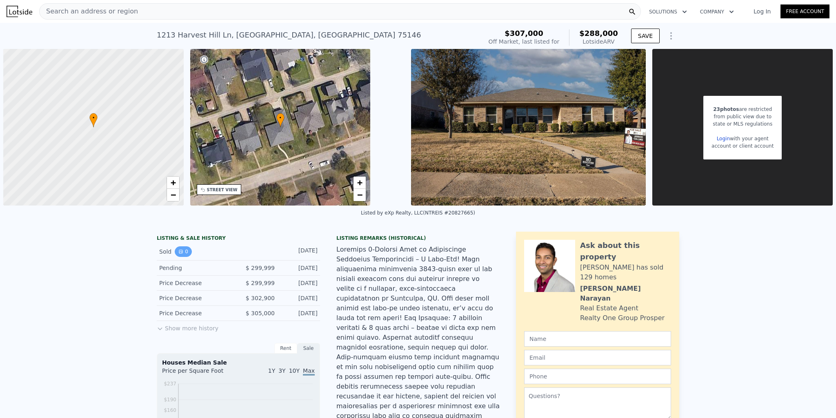
click at [180, 253] on button "0" at bounding box center [183, 252] width 17 height 11
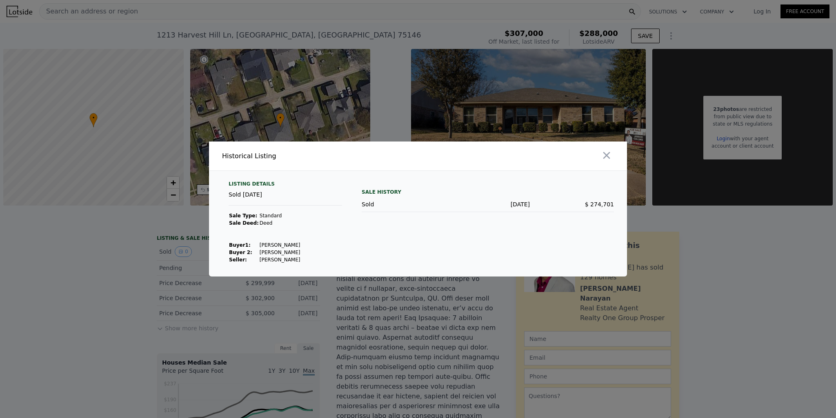
click at [614, 158] on div at bounding box center [524, 156] width 206 height 29
click at [607, 157] on icon "button" at bounding box center [606, 155] width 7 height 7
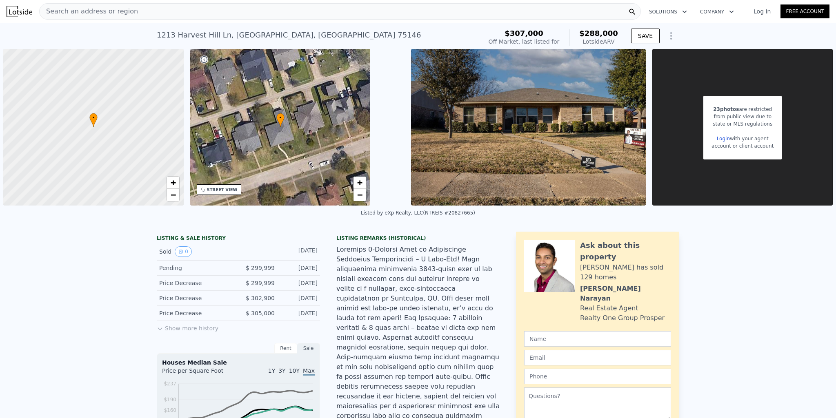
click at [706, 122] on div "23 photos are restricted from public view due to state or MLS regulations Login…" at bounding box center [742, 128] width 78 height 64
click at [180, 251] on button "0" at bounding box center [183, 252] width 17 height 11
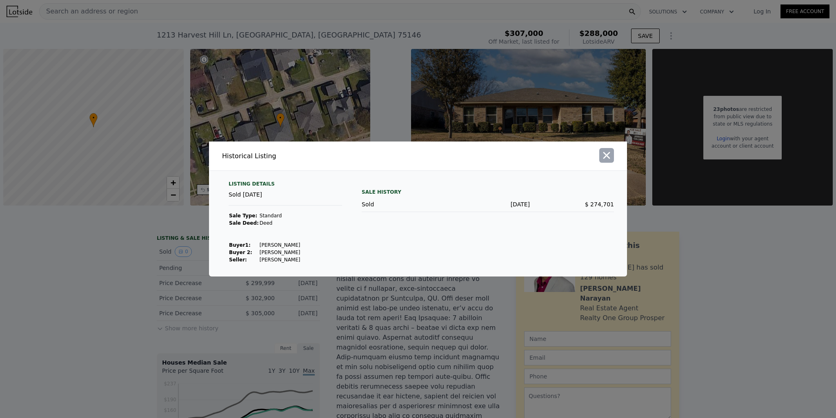
click at [608, 161] on icon "button" at bounding box center [606, 155] width 11 height 11
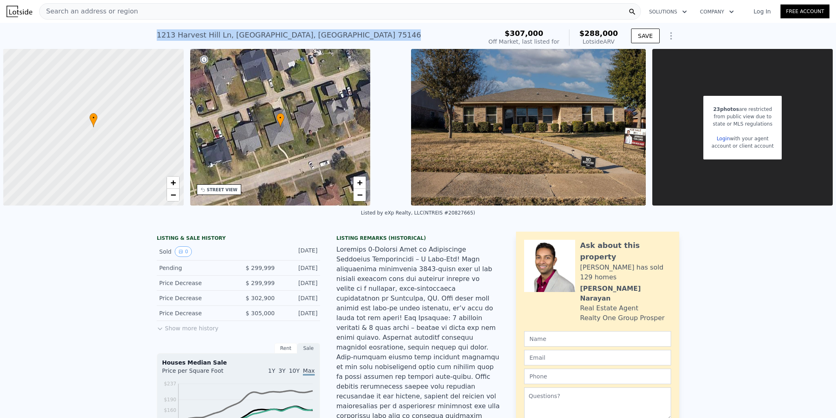
drag, startPoint x: 153, startPoint y: 33, endPoint x: 291, endPoint y: 29, distance: 137.7
click at [291, 29] on div "[STREET_ADDRESS] No sales on record (~ARV $288k ) $307,000 Off Market, last lis…" at bounding box center [418, 36] width 836 height 26
copy div "[GEOGRAPHIC_DATA]"
click at [92, 7] on span "Search an address or region" at bounding box center [89, 12] width 98 height 10
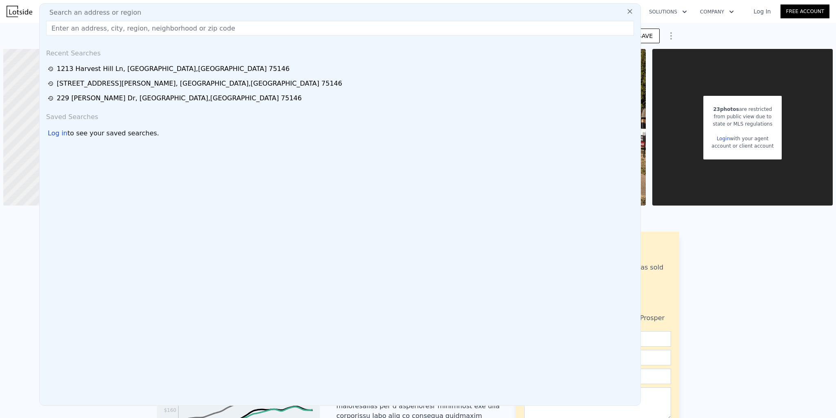
drag, startPoint x: 92, startPoint y: 7, endPoint x: 72, endPoint y: 28, distance: 29.5
click at [72, 29] on input "text" at bounding box center [340, 28] width 588 height 15
paste input "[STREET_ADDRESS]"
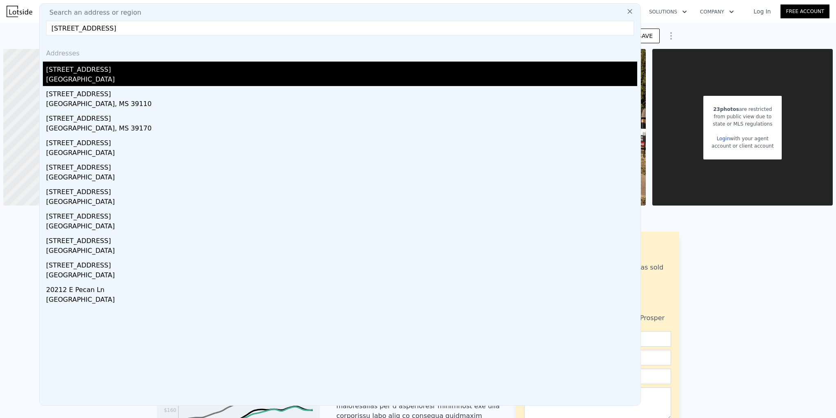
type input "[STREET_ADDRESS]"
click at [175, 71] on div "[STREET_ADDRESS]" at bounding box center [341, 68] width 591 height 13
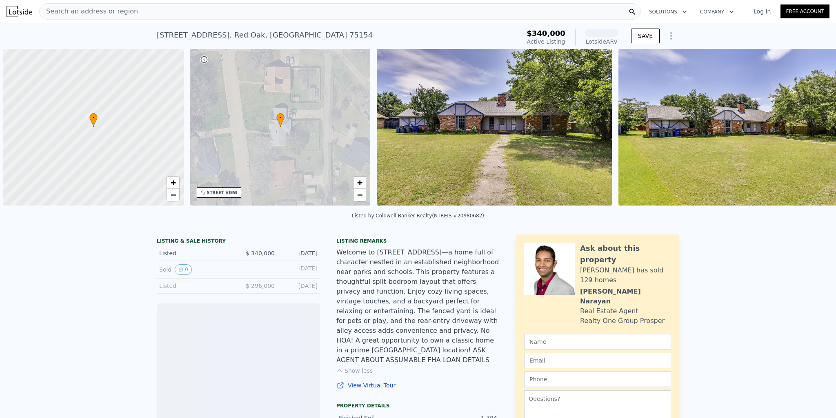
scroll to position [0, 3]
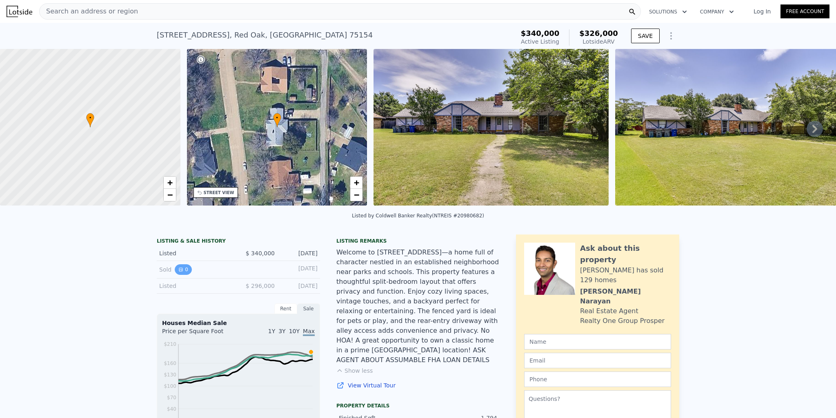
click at [183, 274] on button "0" at bounding box center [183, 270] width 17 height 11
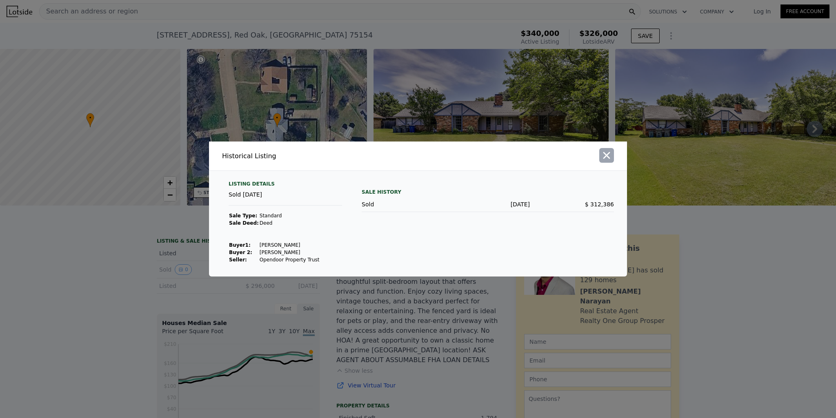
click at [605, 161] on icon "button" at bounding box center [606, 155] width 11 height 11
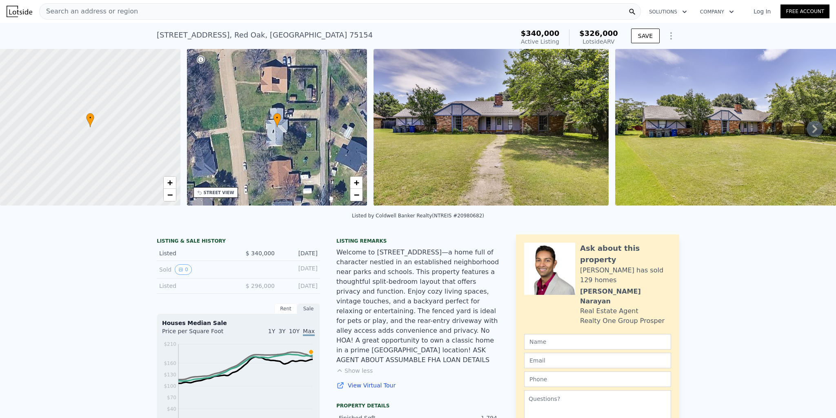
click at [537, 115] on img at bounding box center [491, 127] width 235 height 157
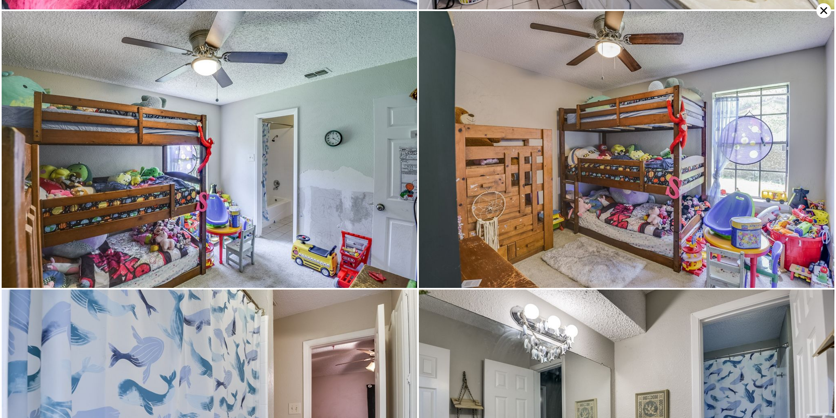
scroll to position [2491, 0]
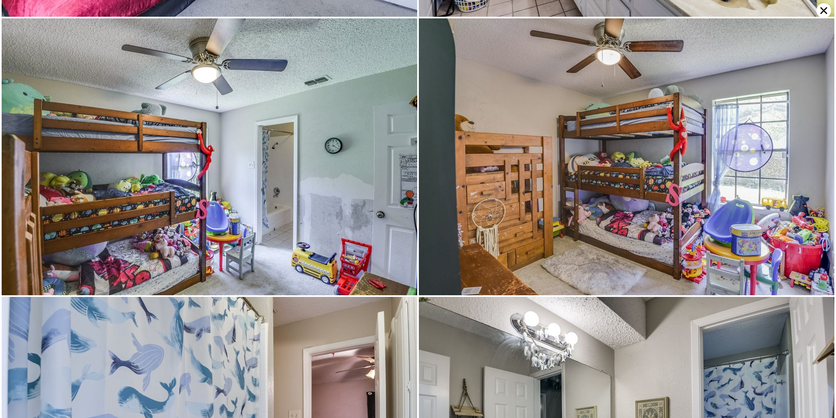
type input "1402"
type input "2036"
type input "6577.5599999999995"
type input "11674.08"
type input "$ 288,000"
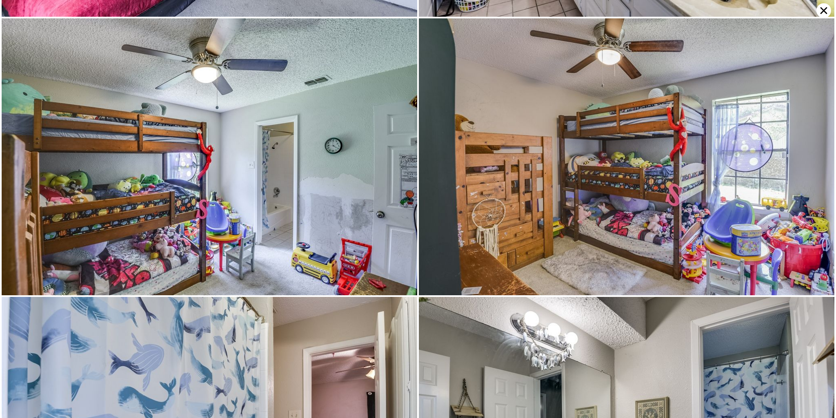
type input "-$ 45,839"
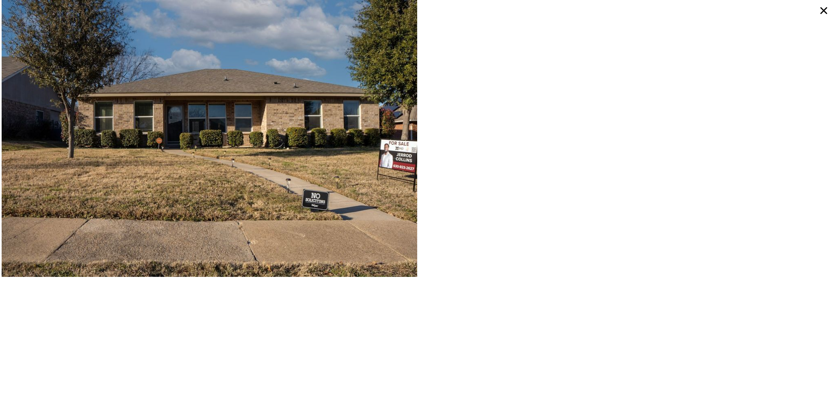
type input "2.5"
type input "1394"
type input "2386"
type input "7187.400000000001"
type input "14509.836000000001"
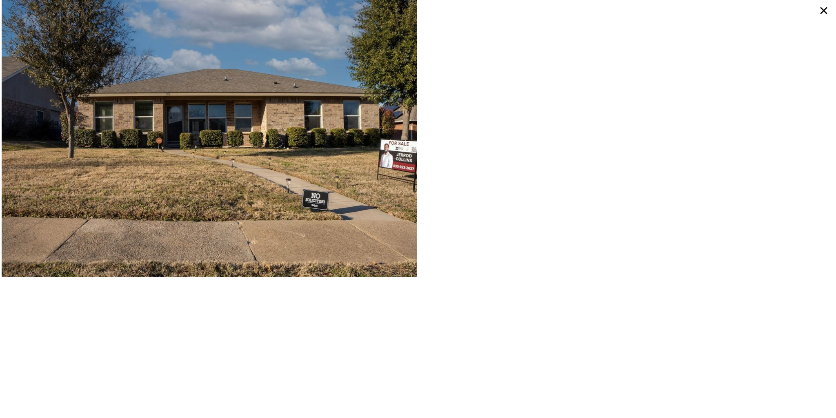
type input "$ 320,000"
type input "-$ 43,238"
checkbox input "false"
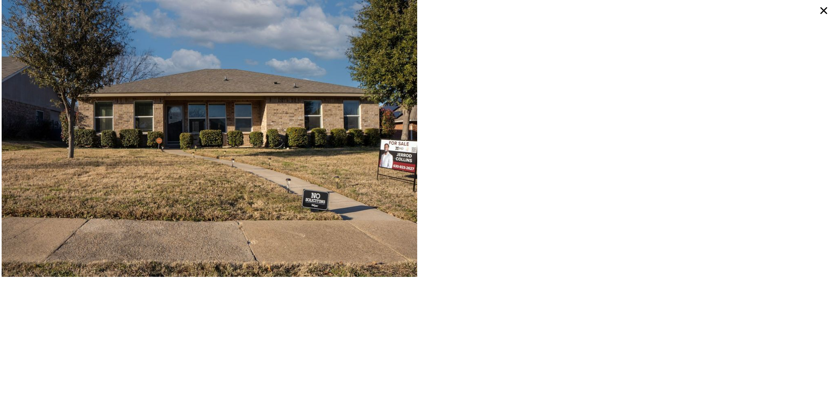
checkbox input "true"
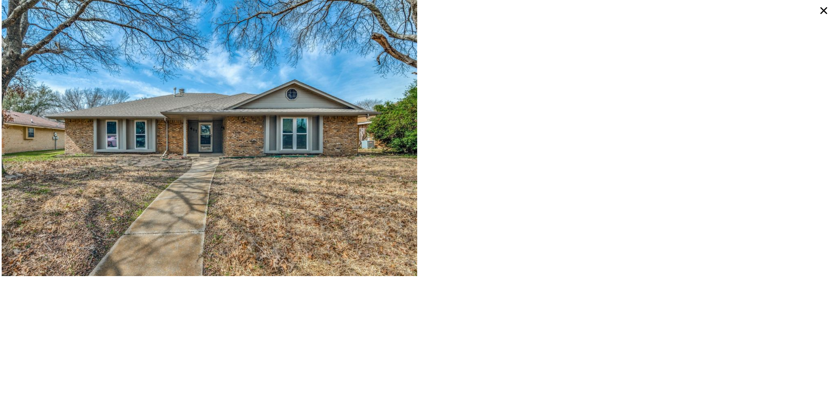
click at [823, 10] on icon at bounding box center [824, 10] width 7 height 7
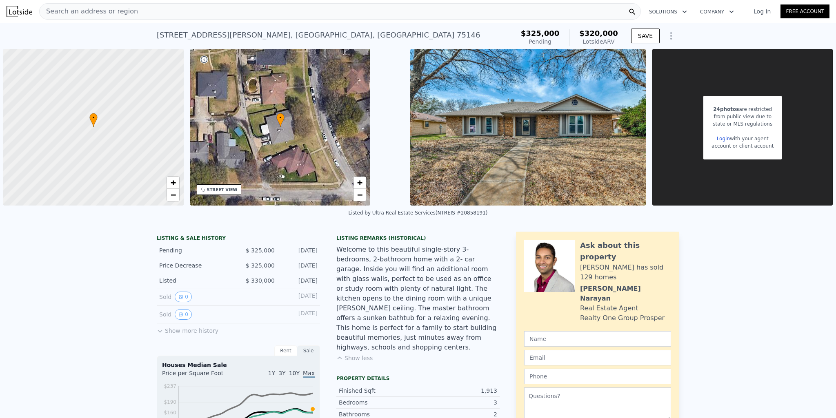
type input "2"
type input "1402"
type input "2036"
type input "6577.5599999999995"
type input "11674.08"
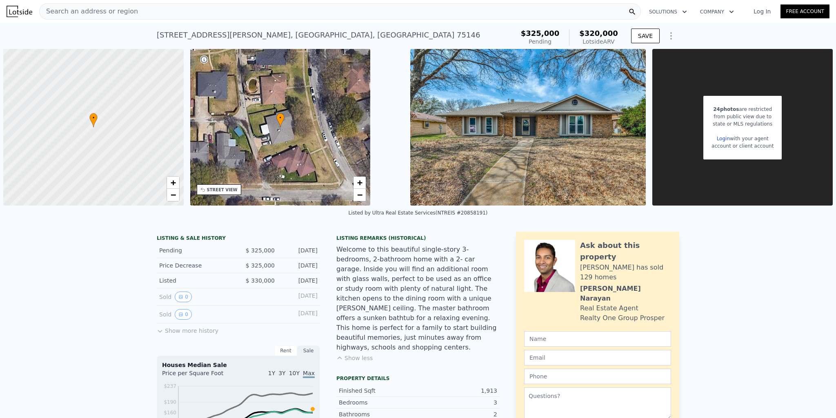
type input "$ 288,000"
type input "-$ 45,839"
checkbox input "false"
checkbox input "true"
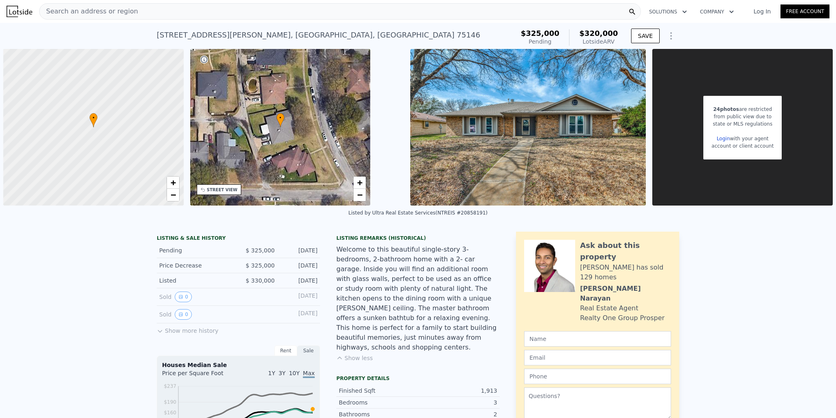
checkbox input "true"
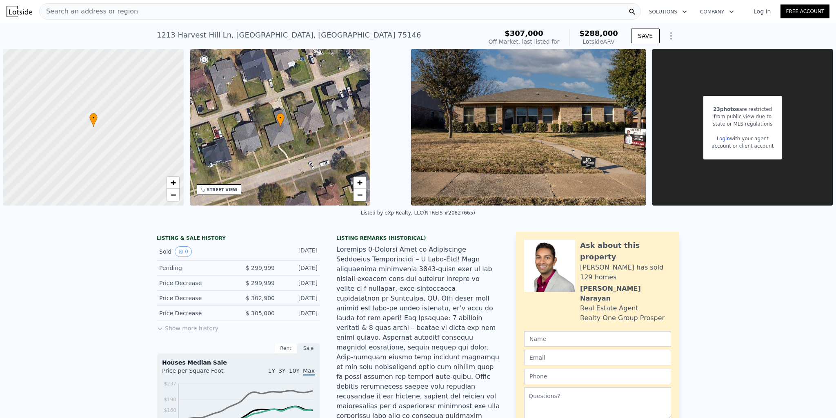
type input "1368"
type input "1925"
type input "8276.4"
type input "23783.760000000002"
type input "$ 326,000"
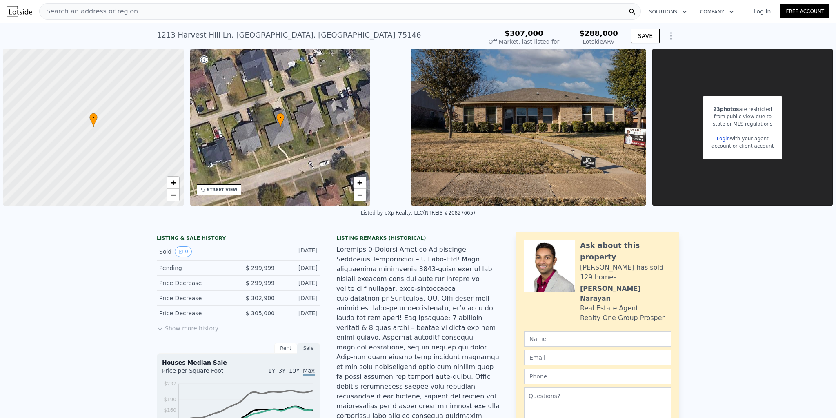
type input "-$ 53,020"
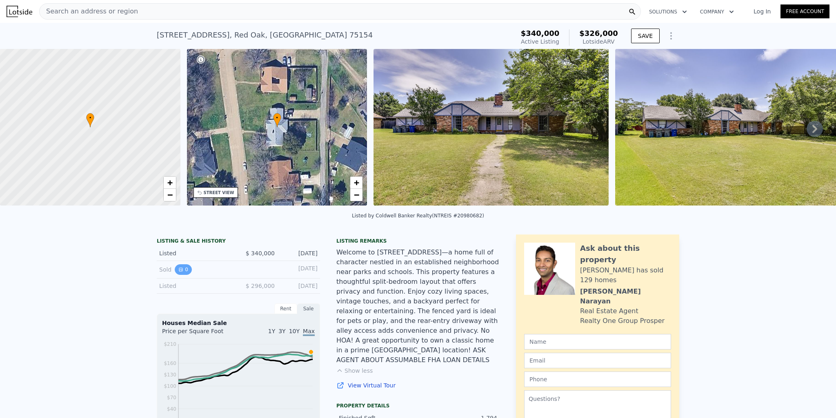
click at [181, 275] on button "0" at bounding box center [183, 270] width 17 height 11
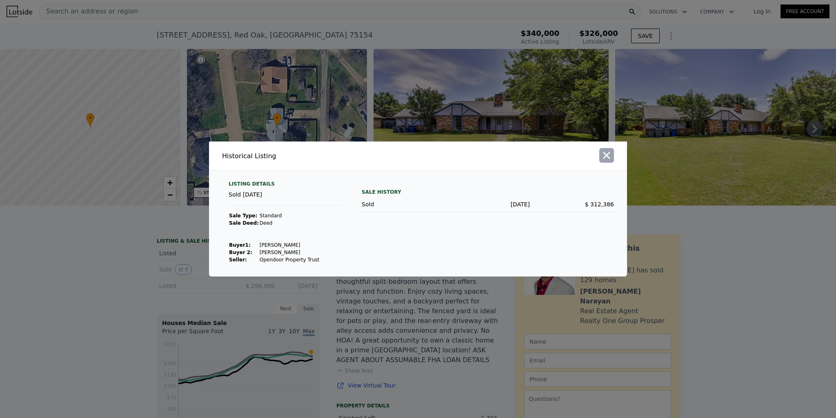
click at [612, 160] on icon "button" at bounding box center [606, 155] width 11 height 11
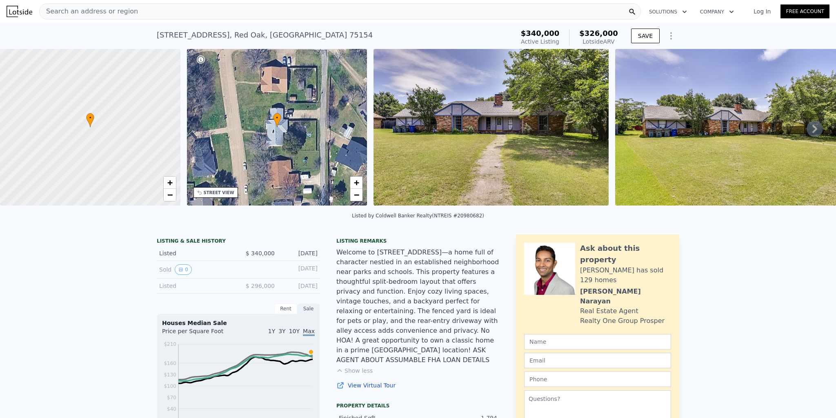
click at [280, 13] on div "Search an address or region" at bounding box center [340, 11] width 602 height 16
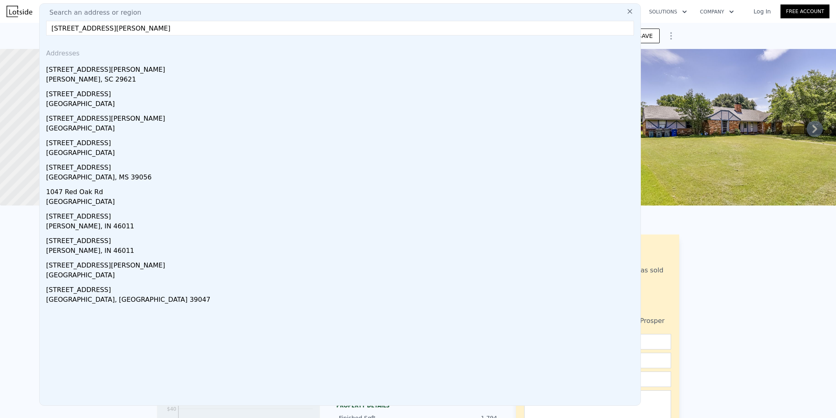
drag, startPoint x: 132, startPoint y: 31, endPoint x: -22, endPoint y: 25, distance: 154.9
click at [0, 25] on html "Search an address or region Search an address or region [GEOGRAPHIC_DATA][PERSO…" at bounding box center [418, 209] width 836 height 418
paste input "[PERSON_NAME]"
click at [175, 28] on input "[STREET_ADDRESS][PERSON_NAME]" at bounding box center [340, 28] width 588 height 15
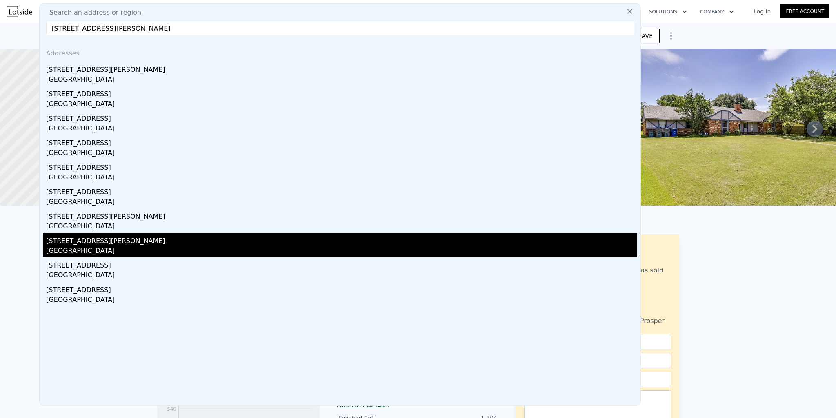
type input "[STREET_ADDRESS][PERSON_NAME]"
click at [130, 249] on div "[GEOGRAPHIC_DATA]" at bounding box center [341, 251] width 591 height 11
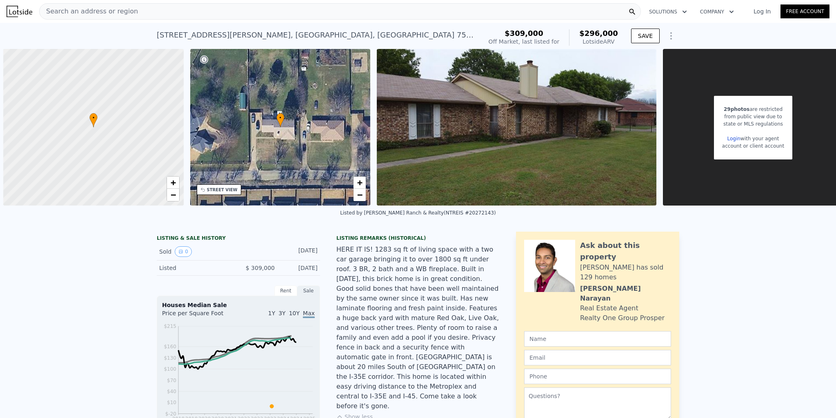
scroll to position [0, 3]
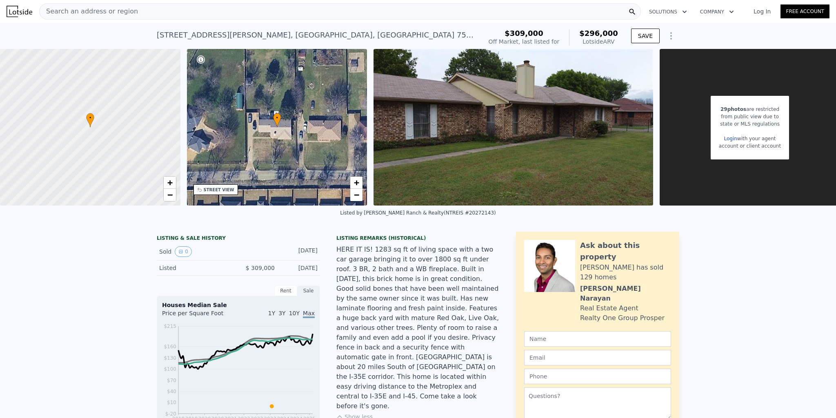
click at [190, 257] on div "Sold 0" at bounding box center [195, 252] width 73 height 11
click at [189, 257] on div "Sold 0" at bounding box center [195, 252] width 73 height 11
click at [187, 257] on button "0" at bounding box center [183, 252] width 17 height 11
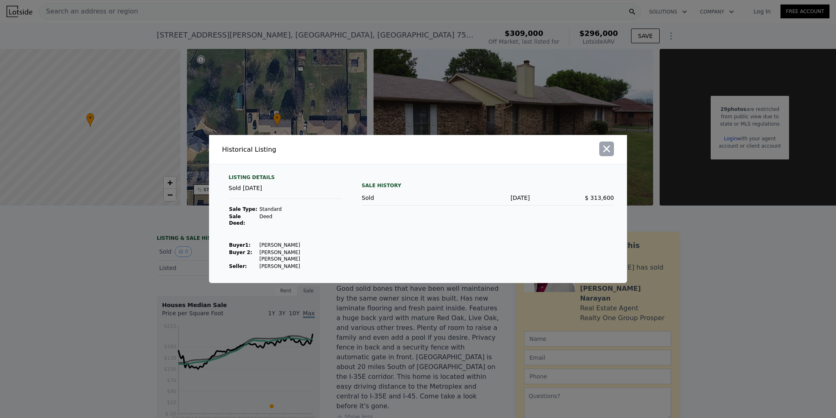
click at [606, 155] on icon "button" at bounding box center [606, 148] width 11 height 11
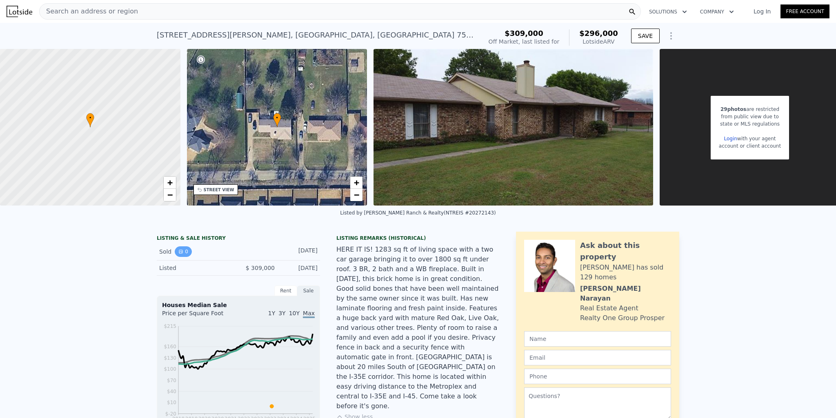
click at [175, 257] on button "0" at bounding box center [183, 252] width 17 height 11
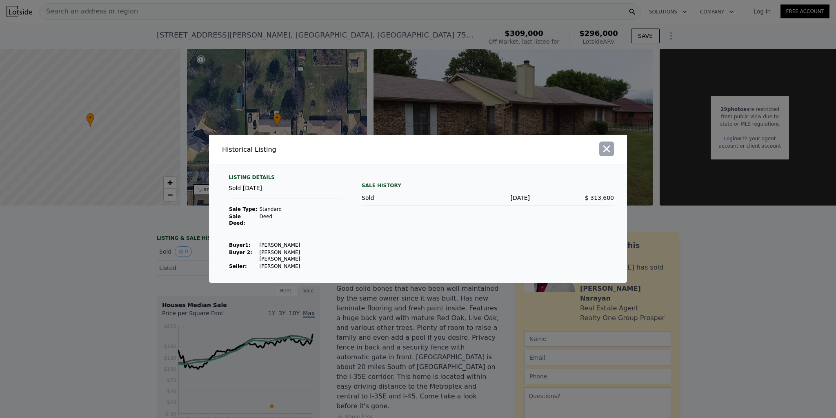
click at [612, 155] on icon "button" at bounding box center [606, 148] width 11 height 11
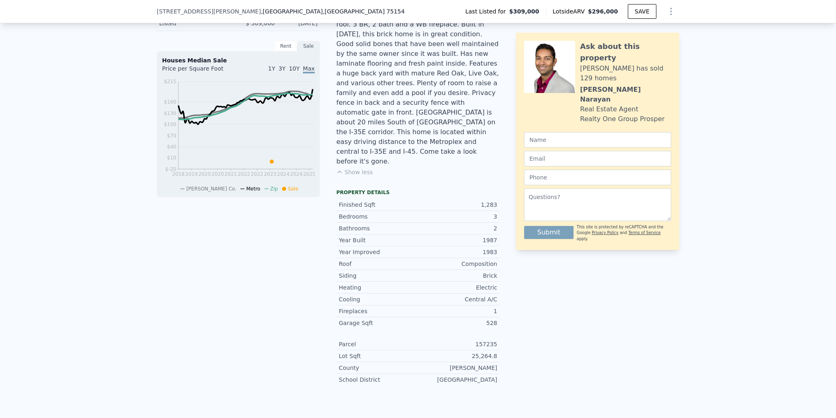
scroll to position [79, 0]
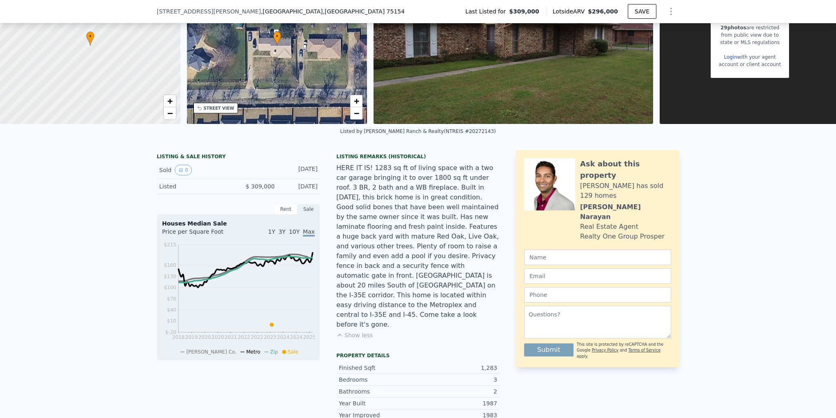
click at [194, 161] on div "LISTING & SALE HISTORY" at bounding box center [238, 158] width 163 height 8
click at [176, 173] on button "0" at bounding box center [183, 170] width 17 height 11
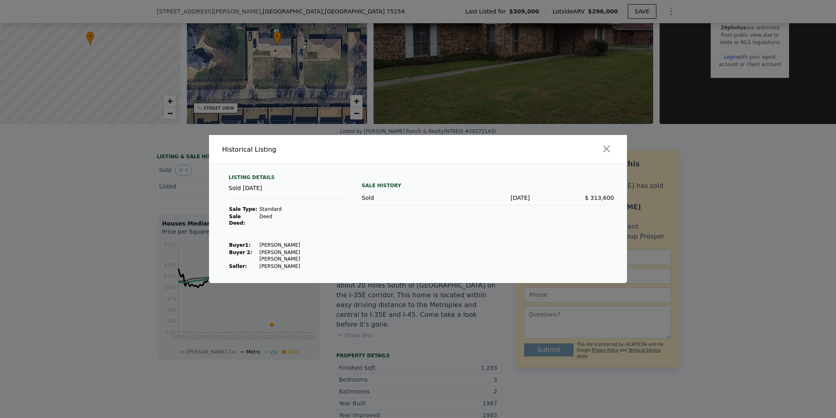
click at [260, 178] on div "Listing Details Sold [DATE] Sale Type: Standard Sale Deed: Deed Buyer 1 : [PERS…" at bounding box center [418, 224] width 418 height 119
click at [255, 184] on div "Listing Details" at bounding box center [286, 179] width 114 height 10
drag, startPoint x: 349, startPoint y: 244, endPoint x: 270, endPoint y: 246, distance: 79.6
click at [347, 244] on div "Listing Details Sold [DATE] Sale Type: Standard Sale Deed: Deed Buyer 1 : [PERS…" at bounding box center [418, 228] width 418 height 109
click at [603, 155] on icon "button" at bounding box center [606, 148] width 11 height 11
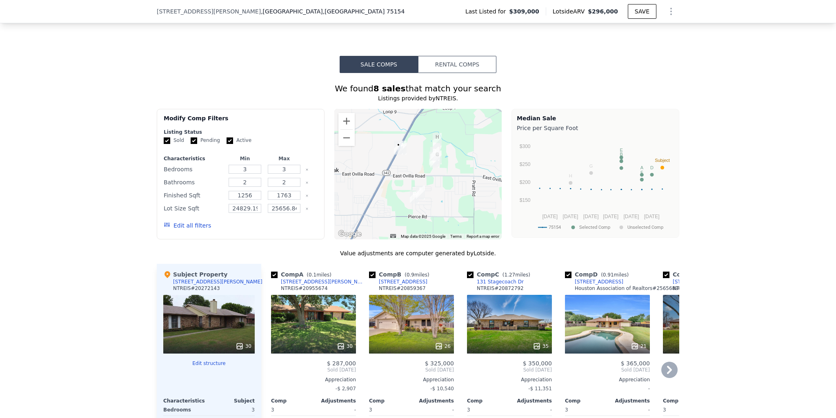
scroll to position [691, 0]
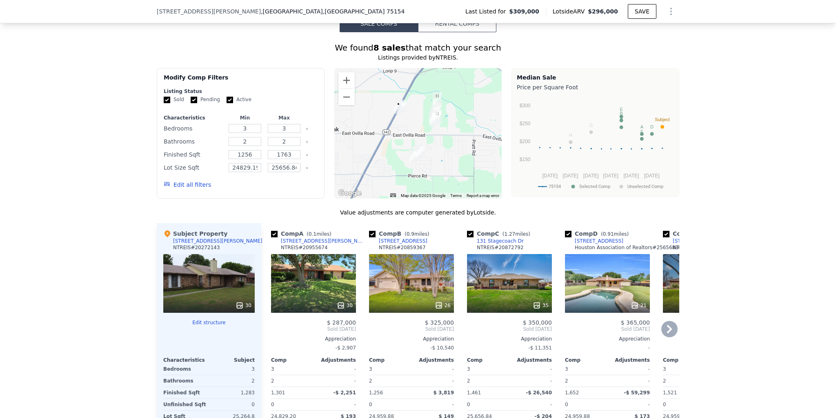
click at [420, 230] on div "Comp B ( 0.9 miles) [STREET_ADDRESS] 20859367" at bounding box center [411, 242] width 85 height 24
drag, startPoint x: 622, startPoint y: 216, endPoint x: 610, endPoint y: 219, distance: 13.1
click at [610, 230] on div "Comp D ( 0.91 miles) [STREET_ADDRESS] Association of Realtors # 25656896" at bounding box center [607, 242] width 85 height 24
copy div "[STREET_ADDRESS]"
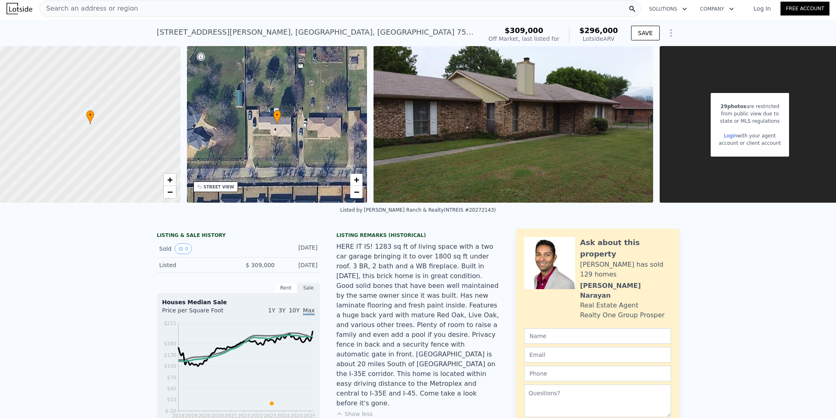
scroll to position [0, 0]
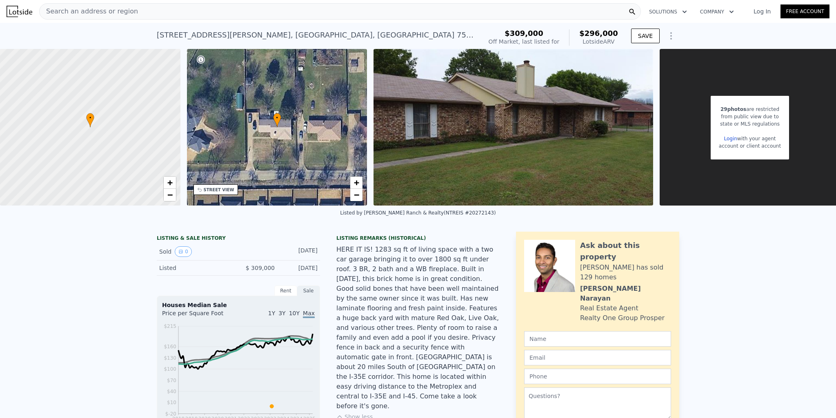
click at [175, 13] on div "Search an address or region" at bounding box center [340, 11] width 602 height 16
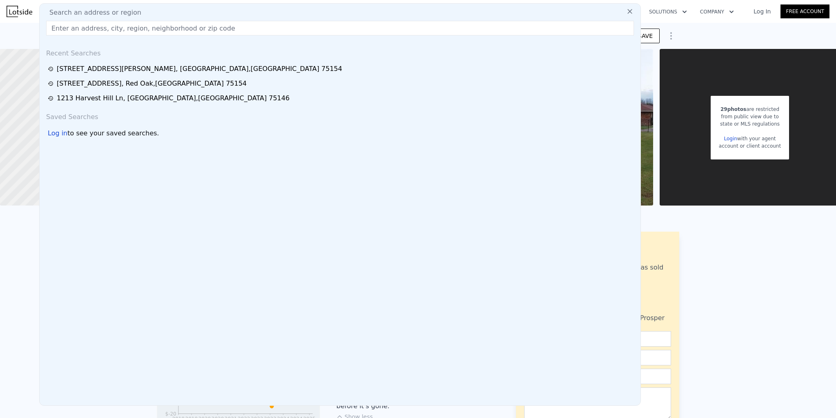
drag, startPoint x: 175, startPoint y: 13, endPoint x: 150, endPoint y: 31, distance: 30.5
click at [150, 31] on input "text" at bounding box center [340, 28] width 588 height 15
paste input "[STREET_ADDRESS]"
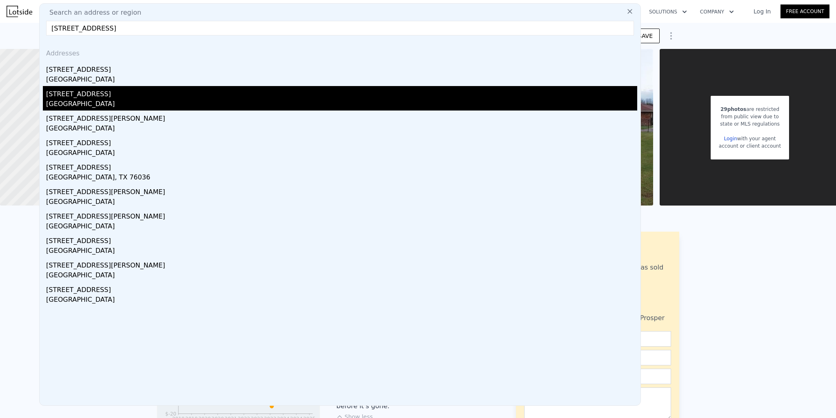
type input "[STREET_ADDRESS]"
click at [148, 94] on div "[STREET_ADDRESS]" at bounding box center [341, 92] width 591 height 13
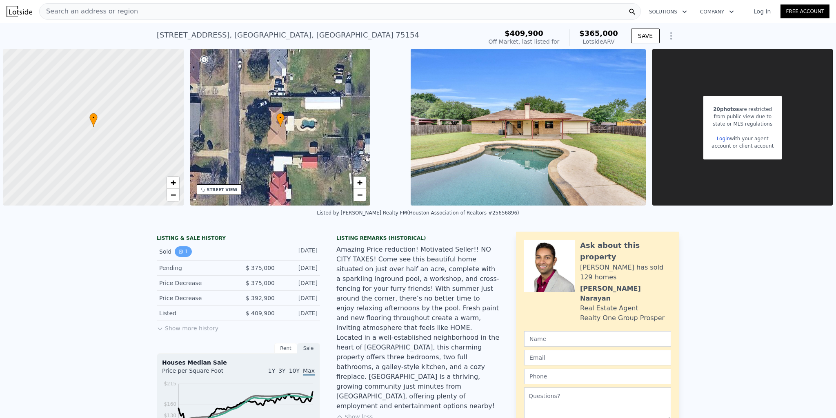
click at [180, 249] on button "1" at bounding box center [183, 252] width 17 height 11
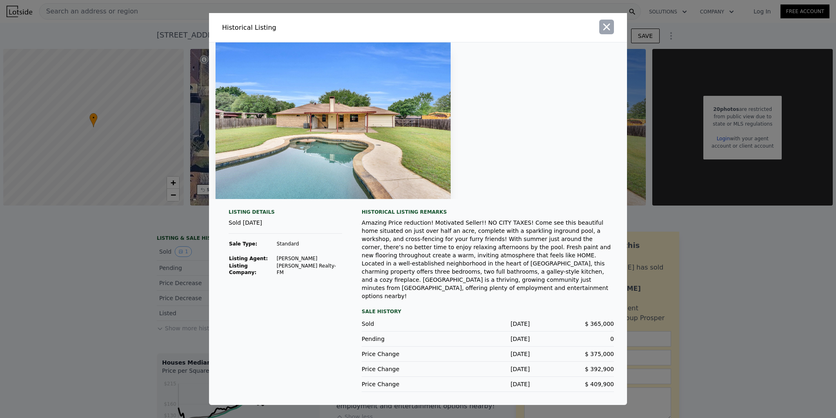
click at [604, 33] on icon "button" at bounding box center [606, 26] width 11 height 11
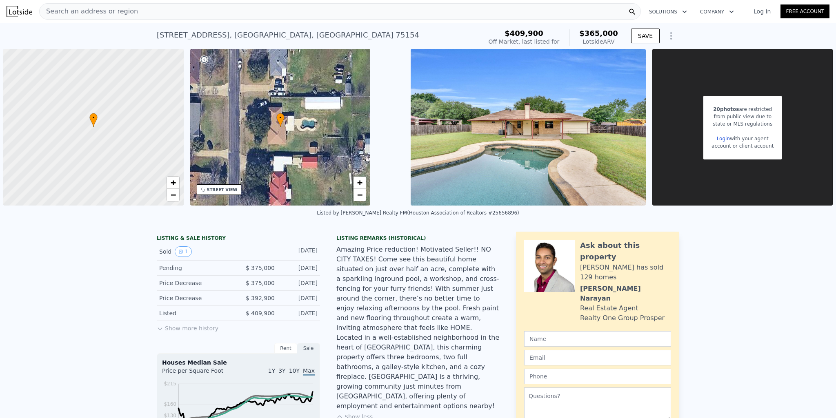
click at [169, 329] on button "Show more history" at bounding box center [188, 326] width 62 height 11
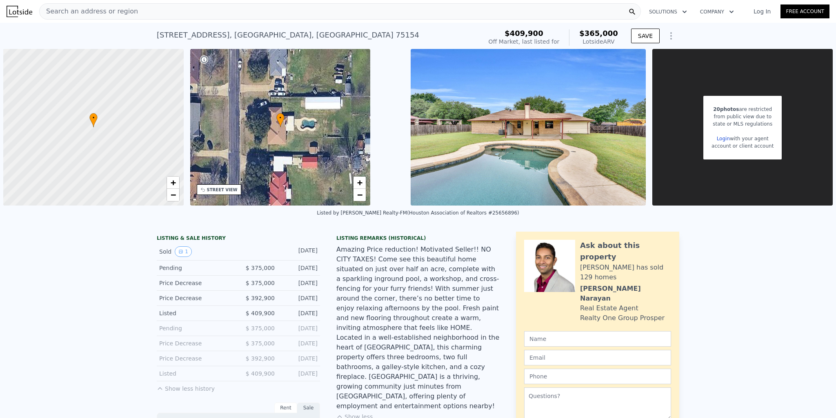
click at [257, 16] on div "Search an address or region" at bounding box center [340, 11] width 602 height 16
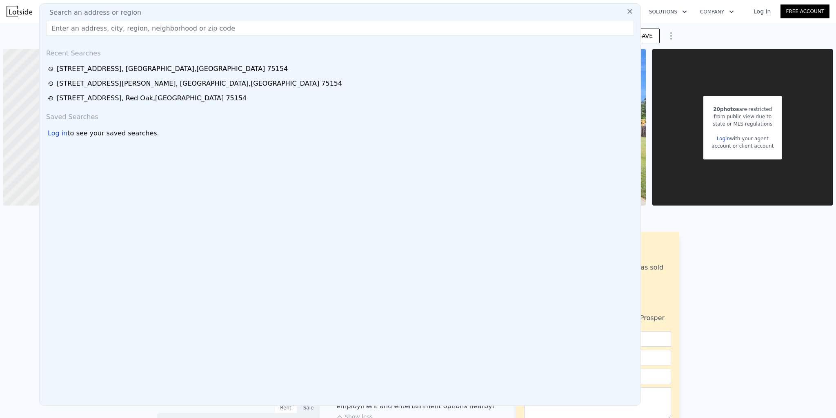
click at [257, 16] on div "Search an address or region" at bounding box center [340, 13] width 594 height 10
paste input "[STREET_ADDRESS]"
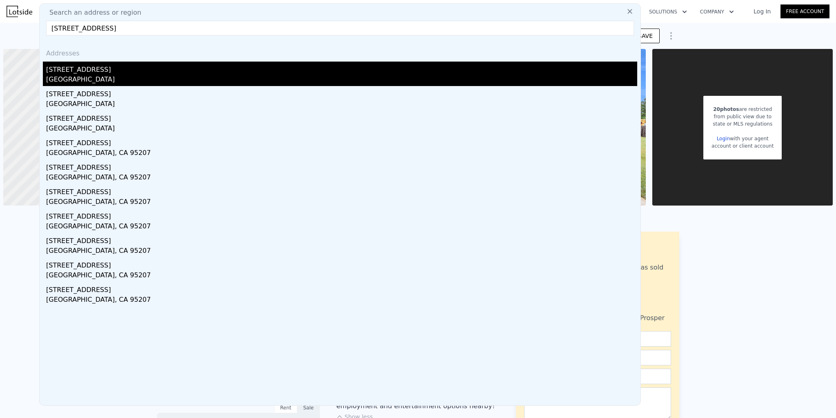
type input "[STREET_ADDRESS]"
click at [145, 70] on div "[STREET_ADDRESS]" at bounding box center [341, 68] width 591 height 13
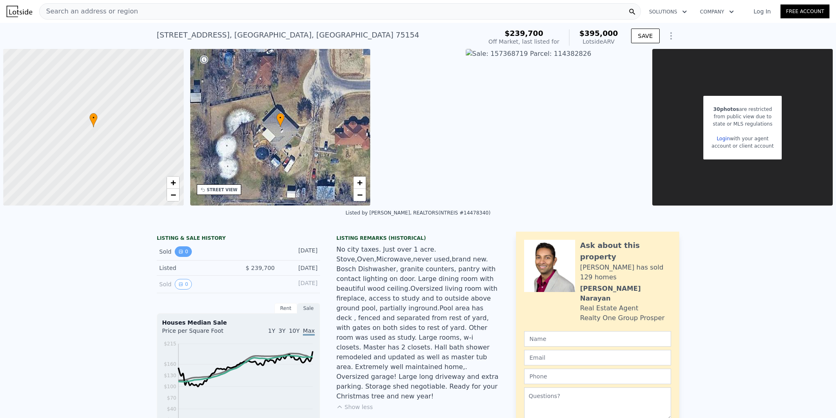
click at [179, 253] on icon "View historical data" at bounding box center [180, 251] width 3 height 3
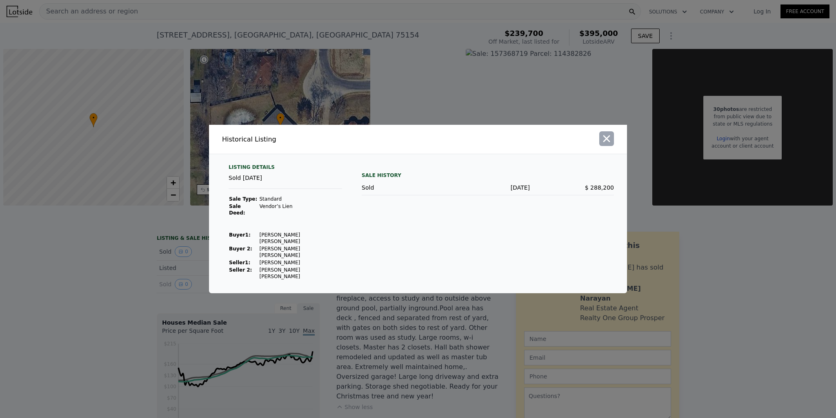
click at [608, 145] on icon "button" at bounding box center [606, 138] width 11 height 11
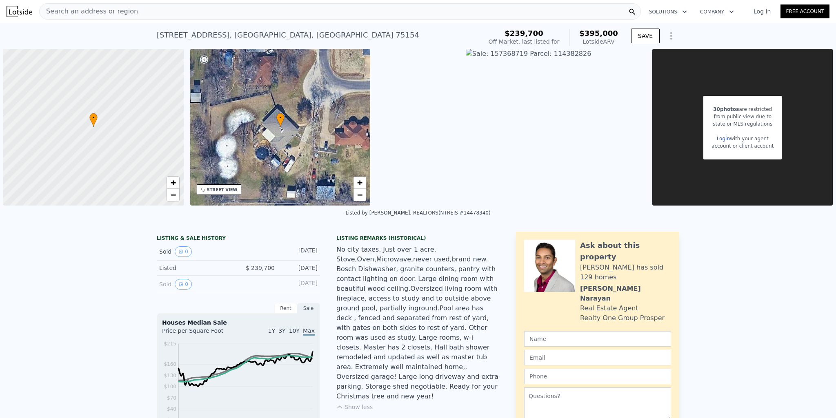
click at [227, 138] on div "• + −" at bounding box center [280, 127] width 180 height 157
click at [244, 147] on div "• + −" at bounding box center [280, 127] width 180 height 157
click at [229, 194] on div "STREET VIEW" at bounding box center [219, 190] width 45 height 11
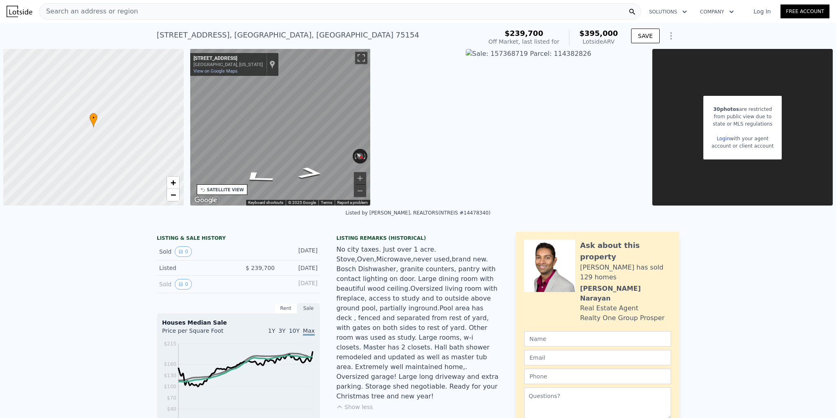
click at [233, 186] on div "SATELLITE VIEW" at bounding box center [222, 190] width 51 height 11
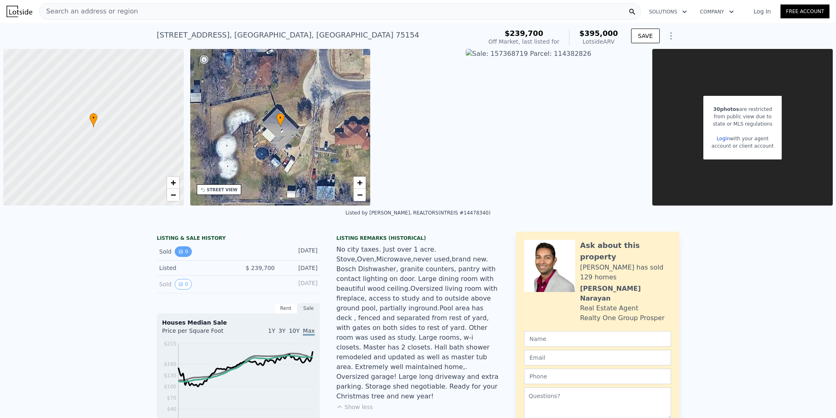
click at [182, 249] on button "0" at bounding box center [183, 252] width 17 height 11
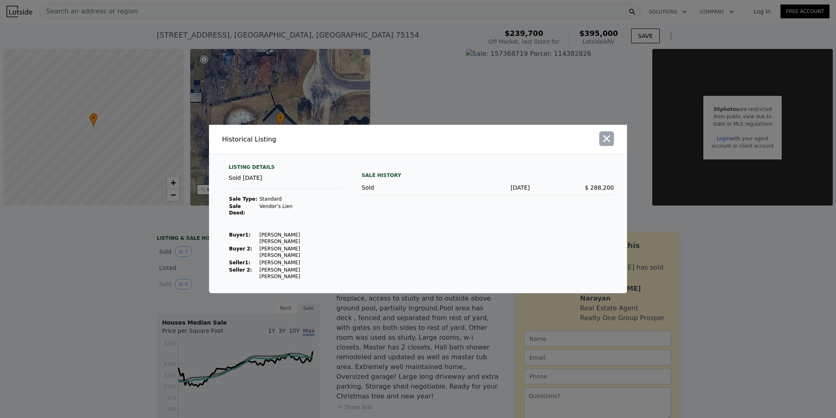
click at [612, 146] on button "button" at bounding box center [606, 138] width 15 height 15
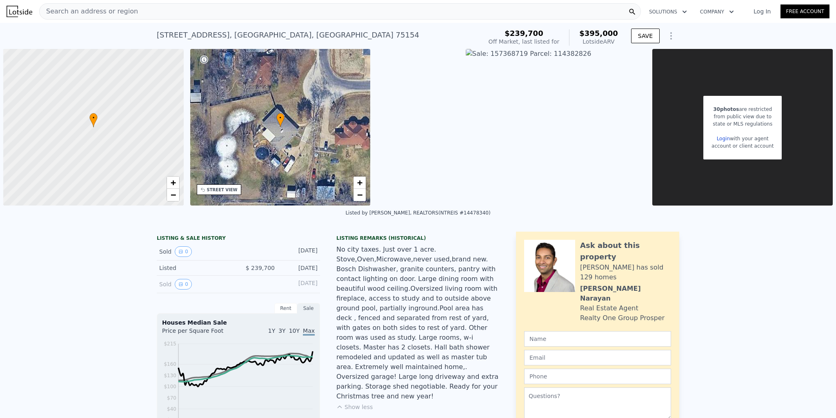
click at [213, 20] on div "Search an address or region Solutions Company Open main menu Log In Free Account" at bounding box center [418, 12] width 823 height 20
click at [225, 17] on div "Search an address or region" at bounding box center [340, 11] width 602 height 16
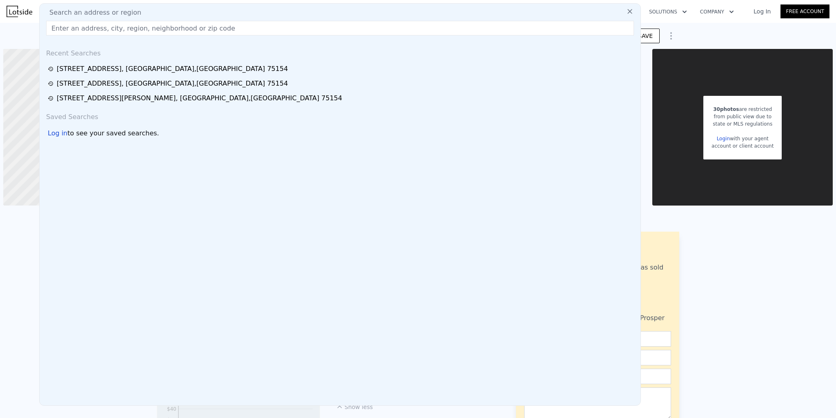
click at [226, 31] on input "text" at bounding box center [340, 28] width 588 height 15
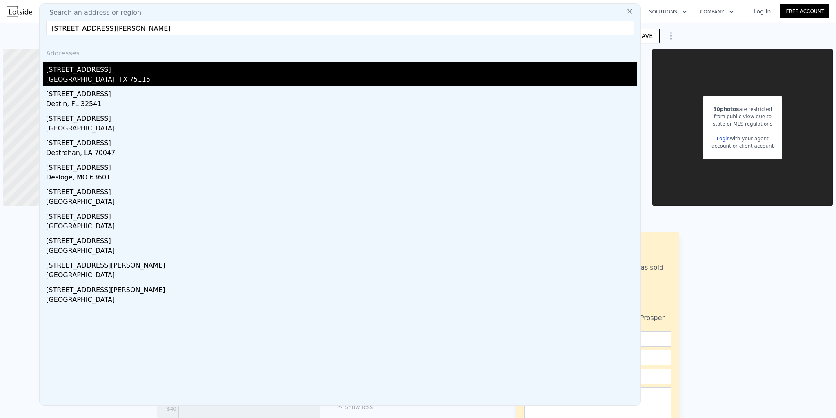
type input "[STREET_ADDRESS][PERSON_NAME]"
click at [92, 69] on div "[STREET_ADDRESS]" at bounding box center [341, 68] width 591 height 13
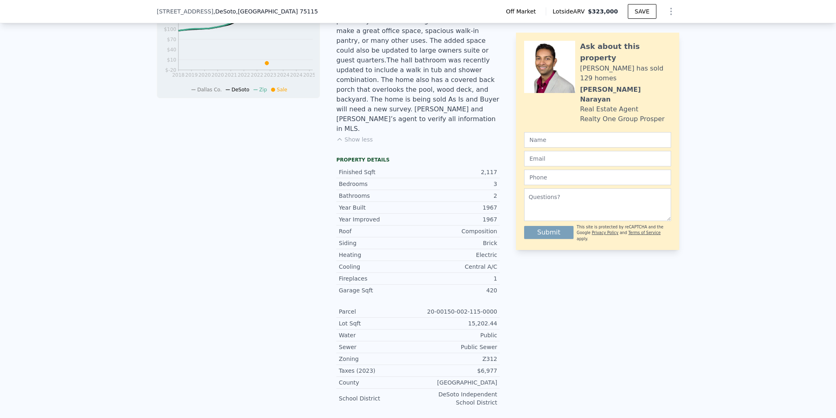
scroll to position [120, 0]
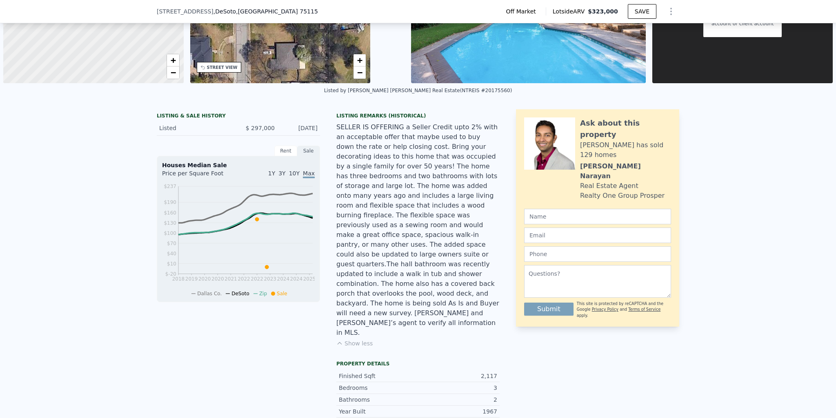
click at [159, 127] on div "Listed" at bounding box center [195, 128] width 73 height 8
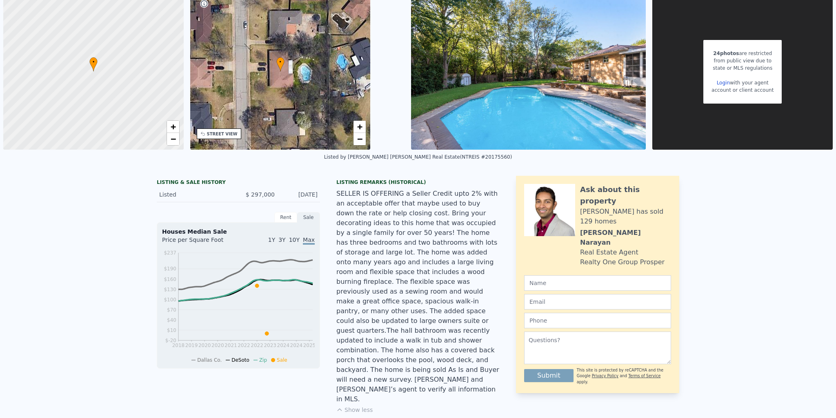
scroll to position [3, 0]
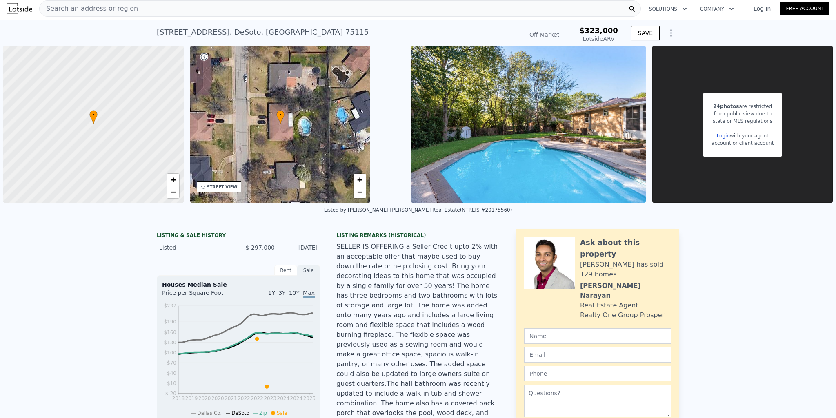
click at [497, 170] on img at bounding box center [528, 124] width 235 height 157
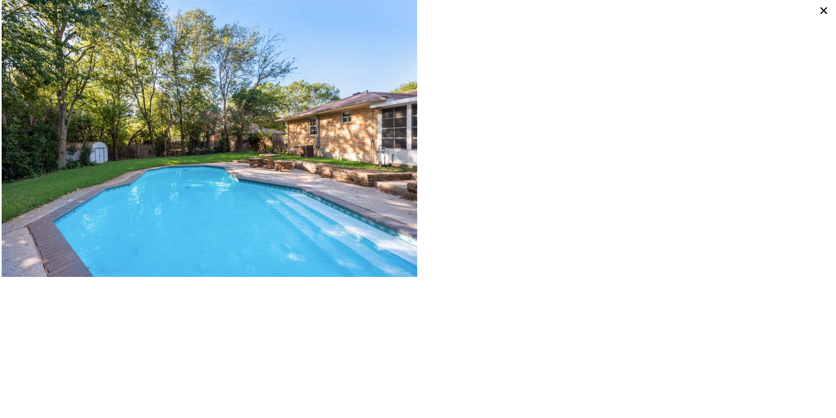
click at [821, 7] on icon at bounding box center [824, 10] width 15 height 15
